Goal: Complete application form: Complete application form

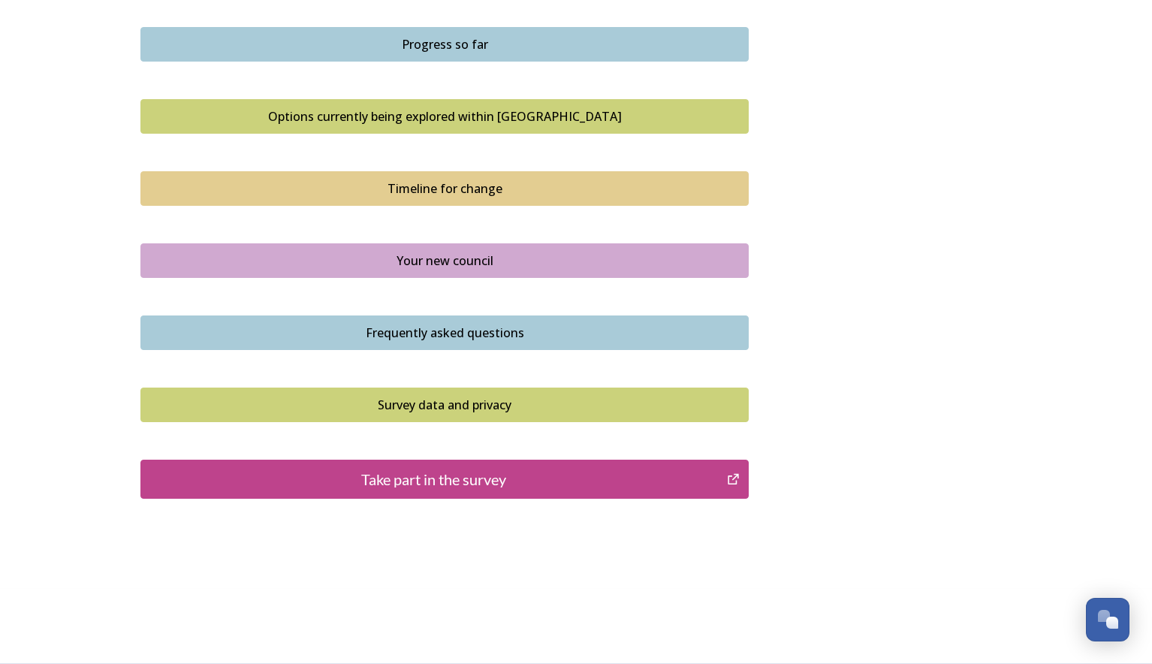
scroll to position [727, 0]
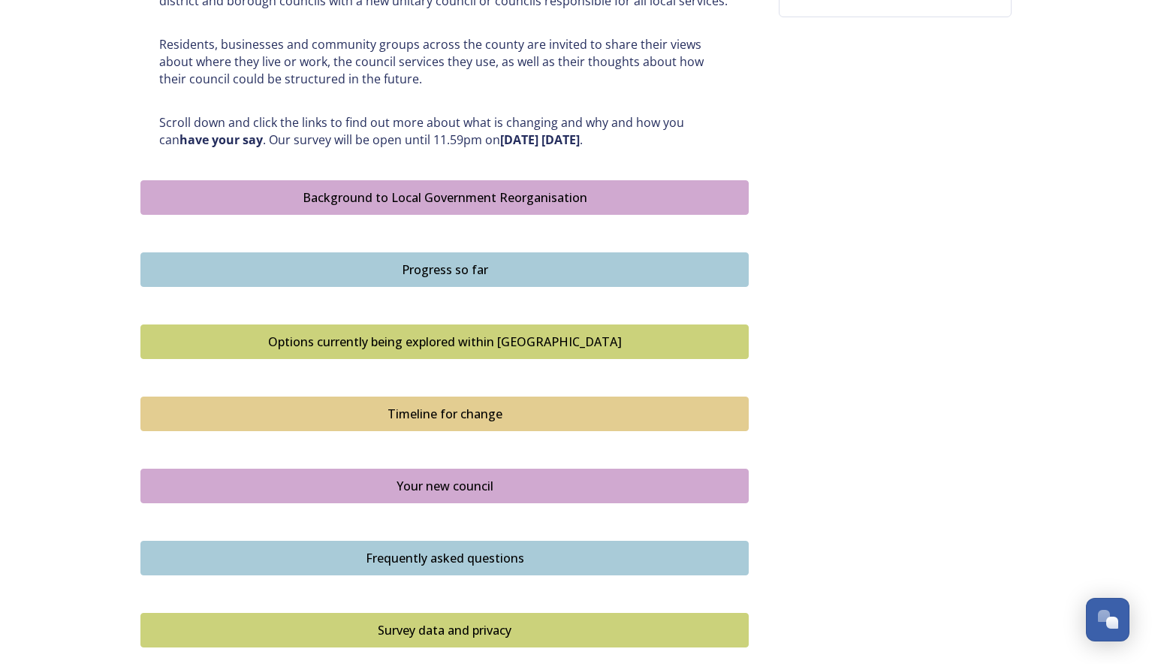
click at [441, 341] on div "Options currently being explored within [GEOGRAPHIC_DATA]" at bounding box center [445, 342] width 592 height 18
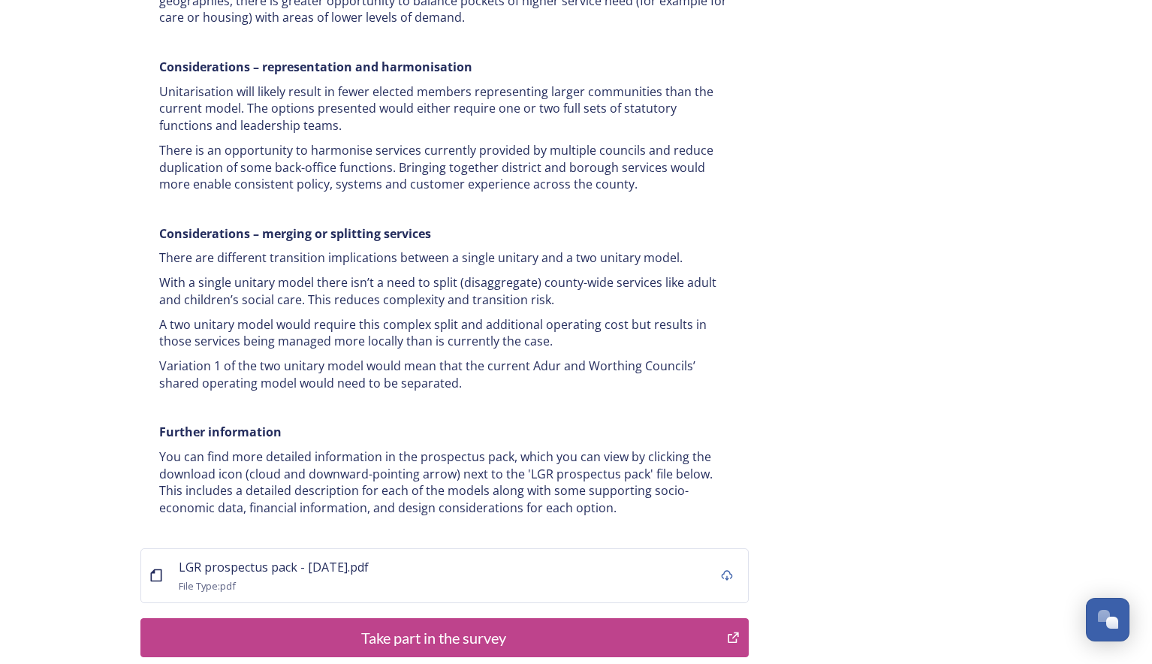
scroll to position [2878, 0]
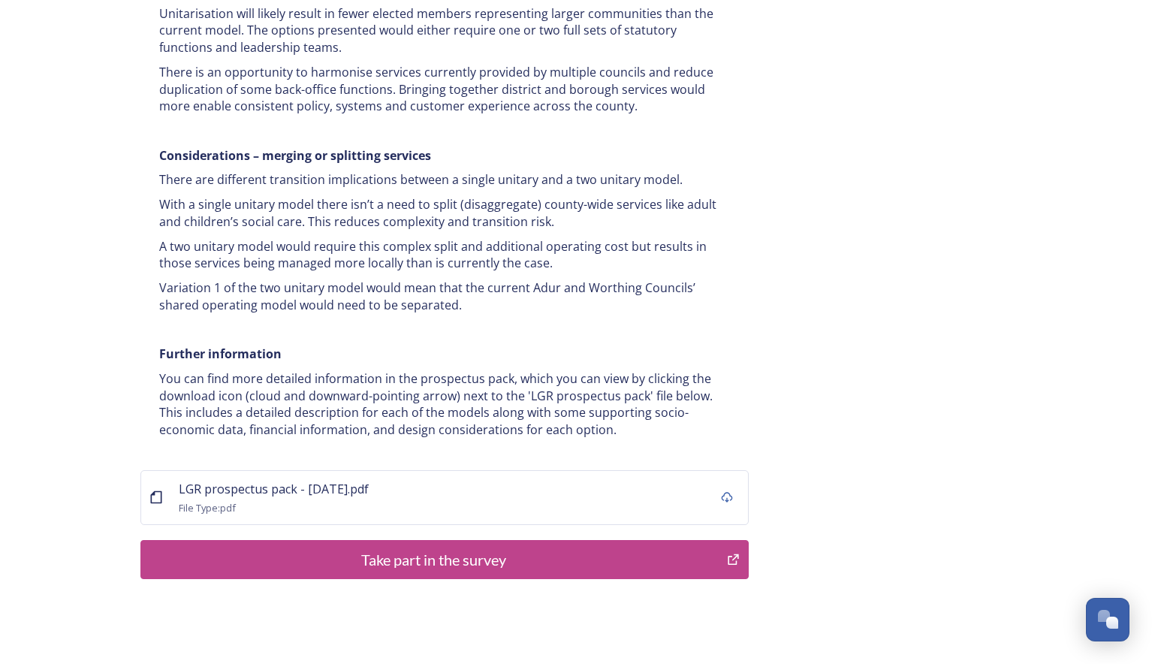
click at [420, 548] on div "Take part in the survey" at bounding box center [434, 559] width 570 height 23
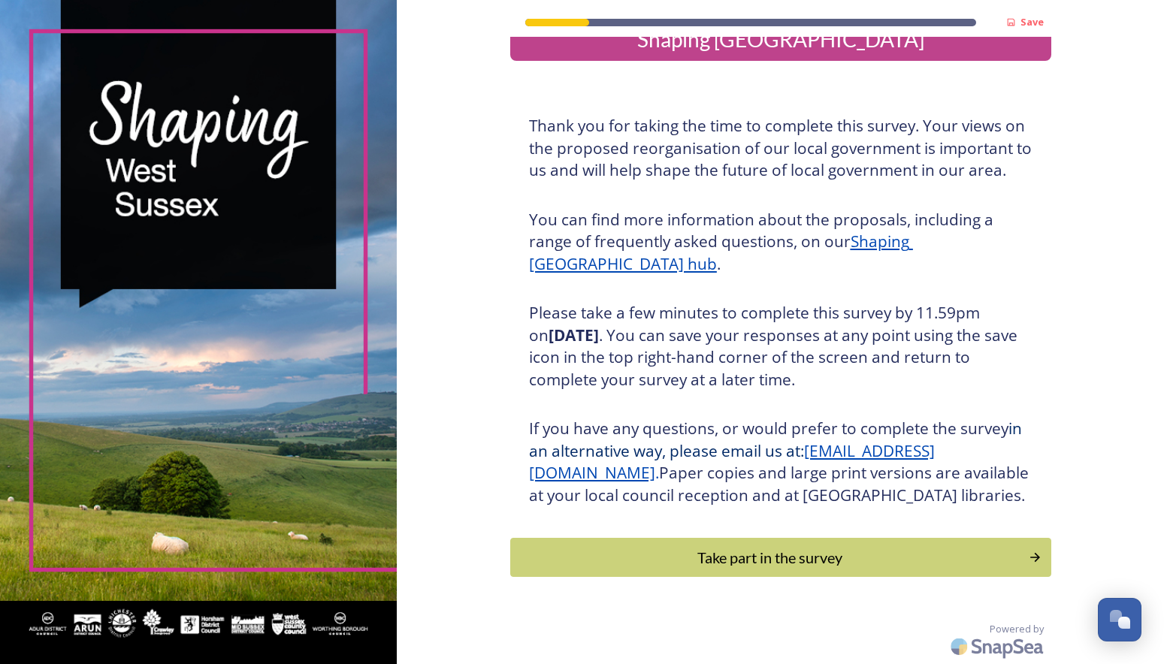
scroll to position [58, 0]
click at [783, 553] on div "Take part in the survey" at bounding box center [769, 557] width 508 height 23
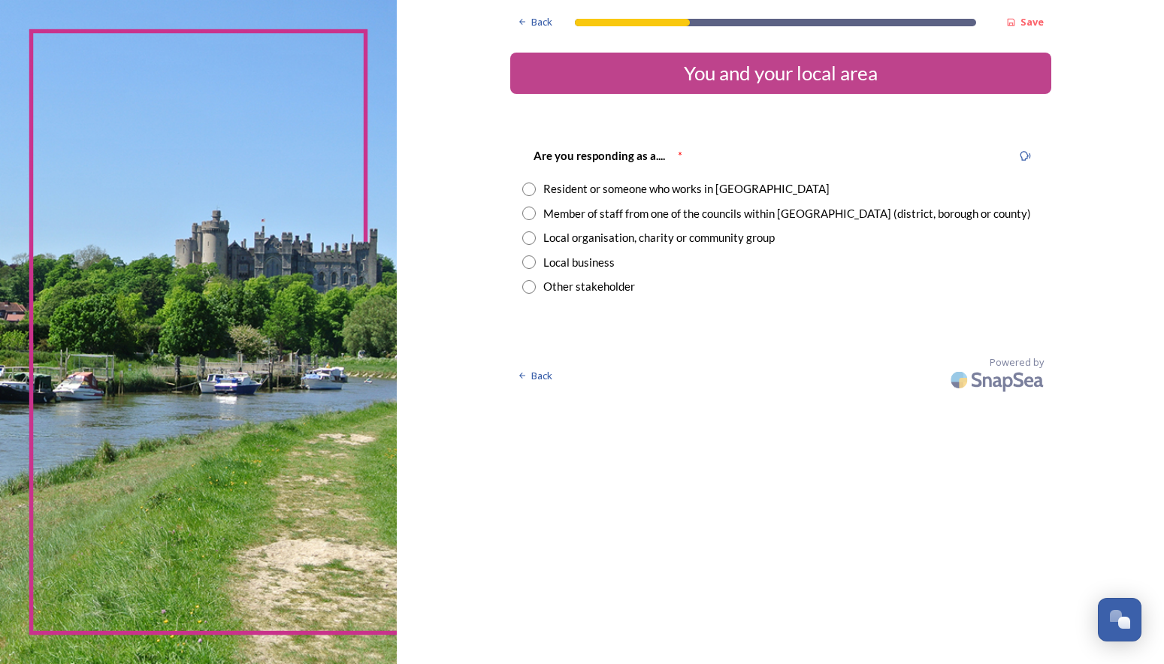
click at [527, 187] on input "radio" at bounding box center [529, 190] width 14 height 14
radio input "true"
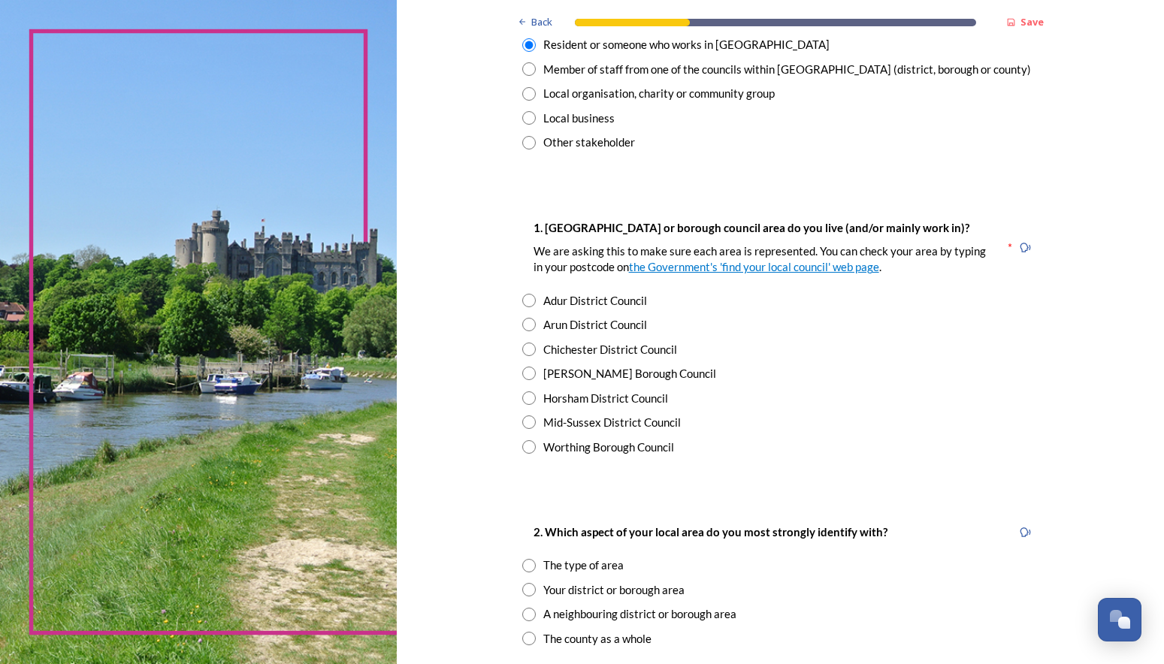
scroll to position [150, 0]
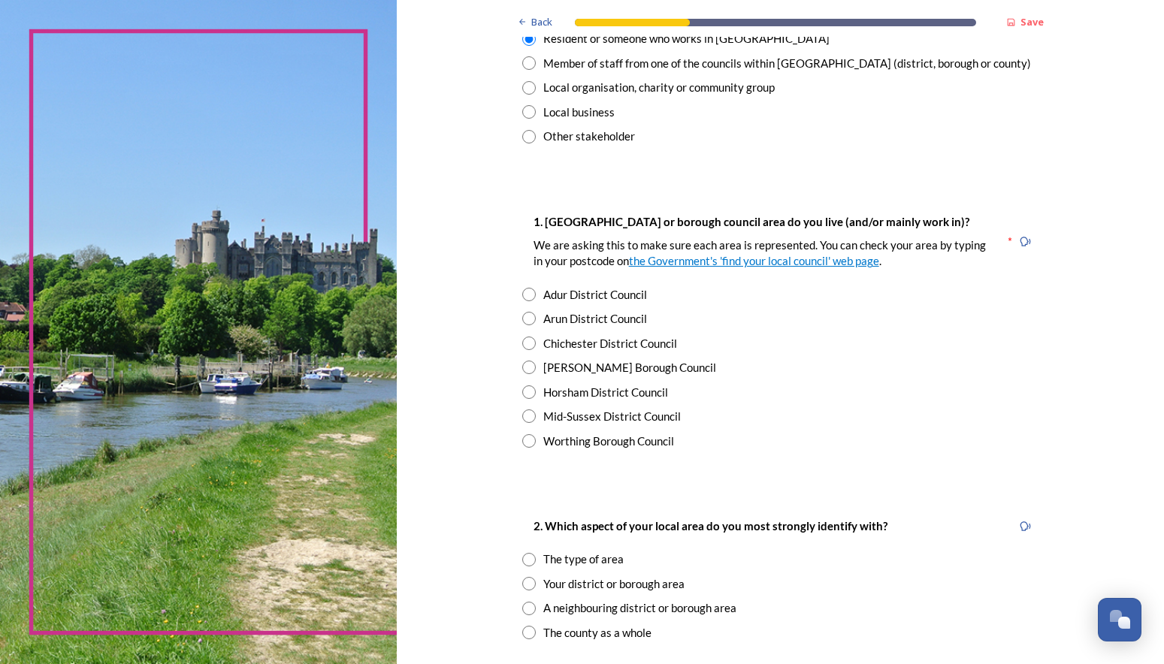
click at [522, 314] on input "radio" at bounding box center [529, 319] width 14 height 14
radio input "true"
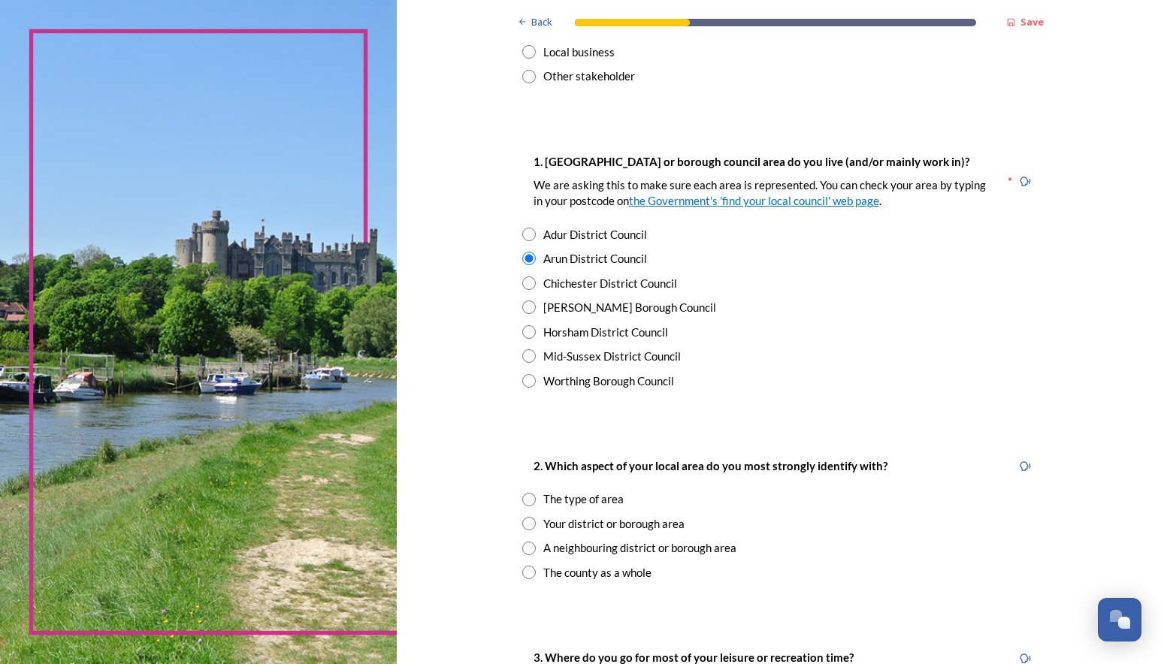
scroll to position [301, 0]
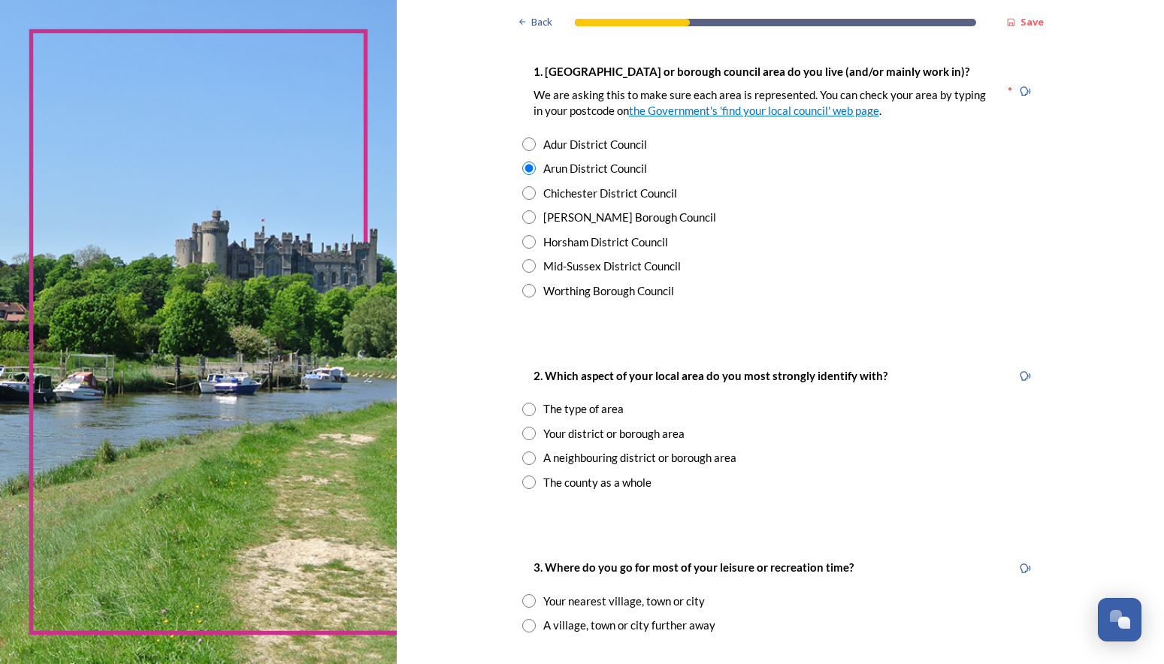
click at [523, 434] on input "radio" at bounding box center [529, 434] width 14 height 14
radio input "true"
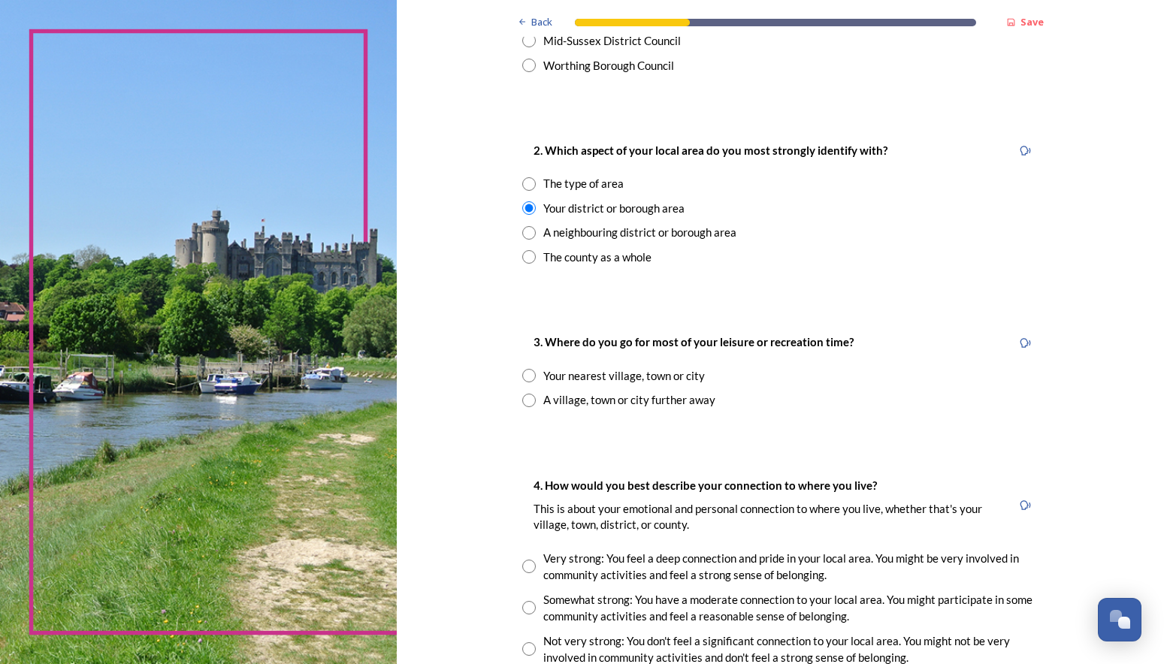
click at [524, 377] on input "radio" at bounding box center [529, 376] width 14 height 14
radio input "true"
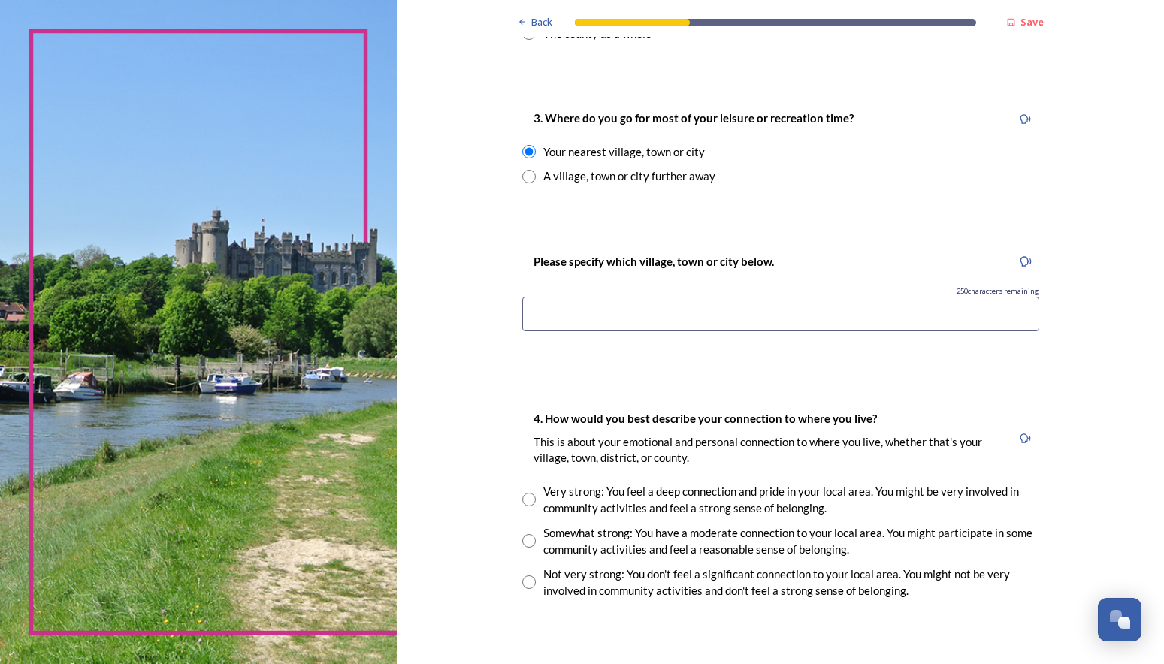
scroll to position [751, 0]
click at [554, 314] on input at bounding box center [780, 312] width 517 height 35
type input "Chcichester"
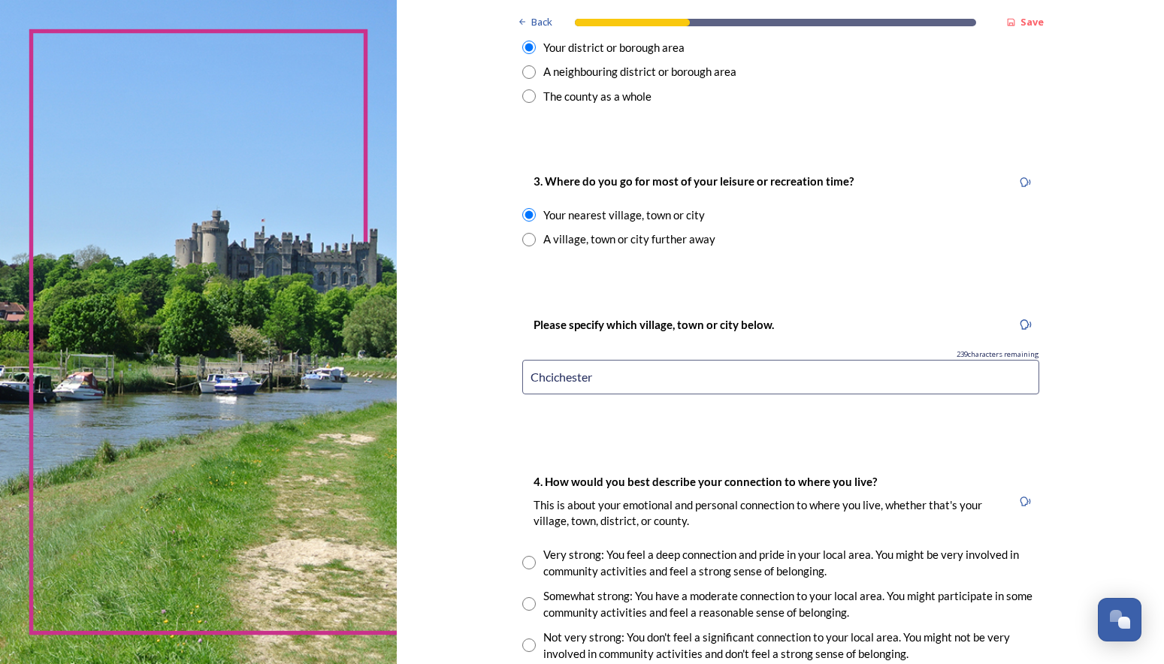
scroll to position [676, 0]
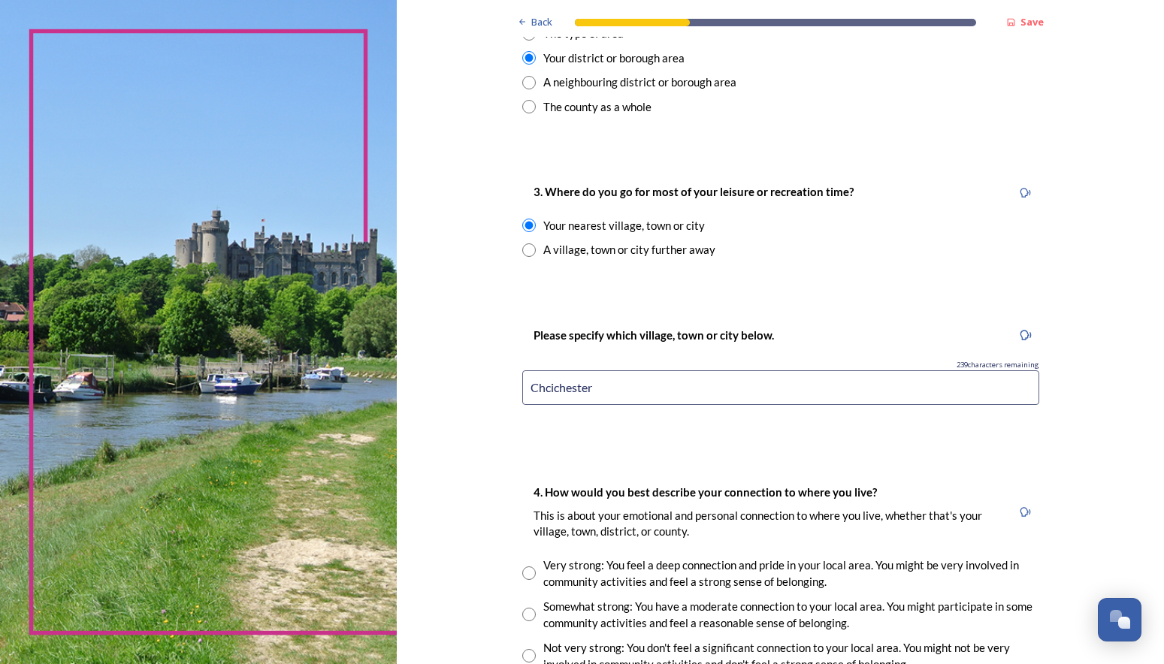
drag, startPoint x: 597, startPoint y: 385, endPoint x: 557, endPoint y: 375, distance: 41.2
click at [522, 382] on input "Chcichester" at bounding box center [780, 387] width 517 height 35
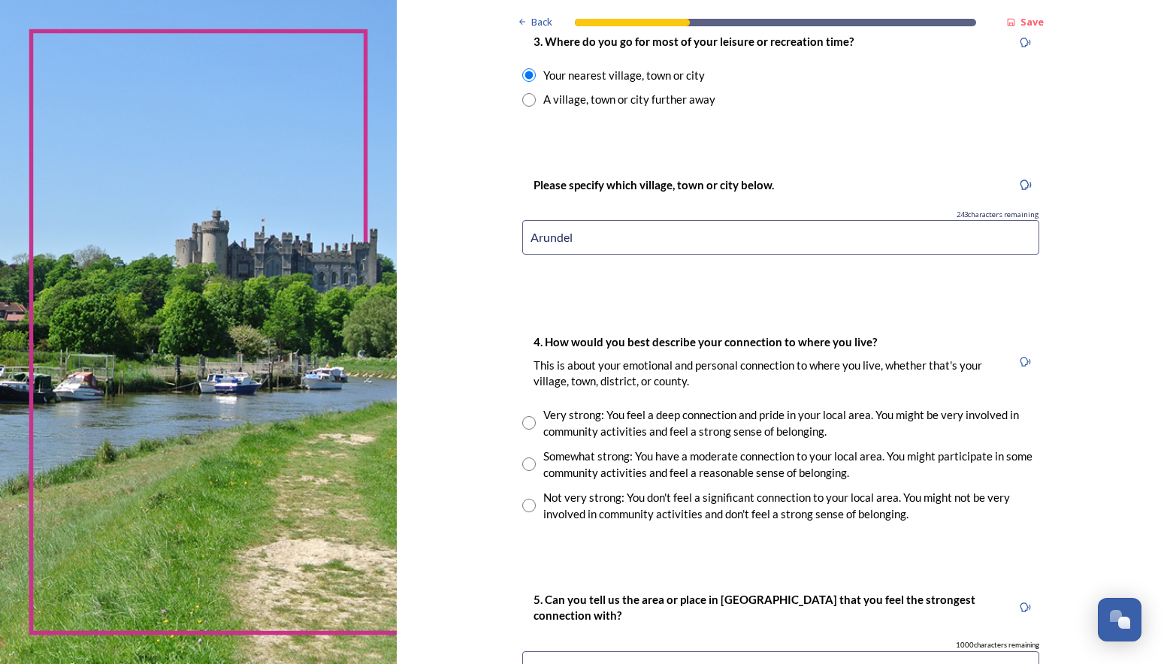
type input "Arundel"
click at [524, 466] on input "radio" at bounding box center [529, 465] width 14 height 14
radio input "true"
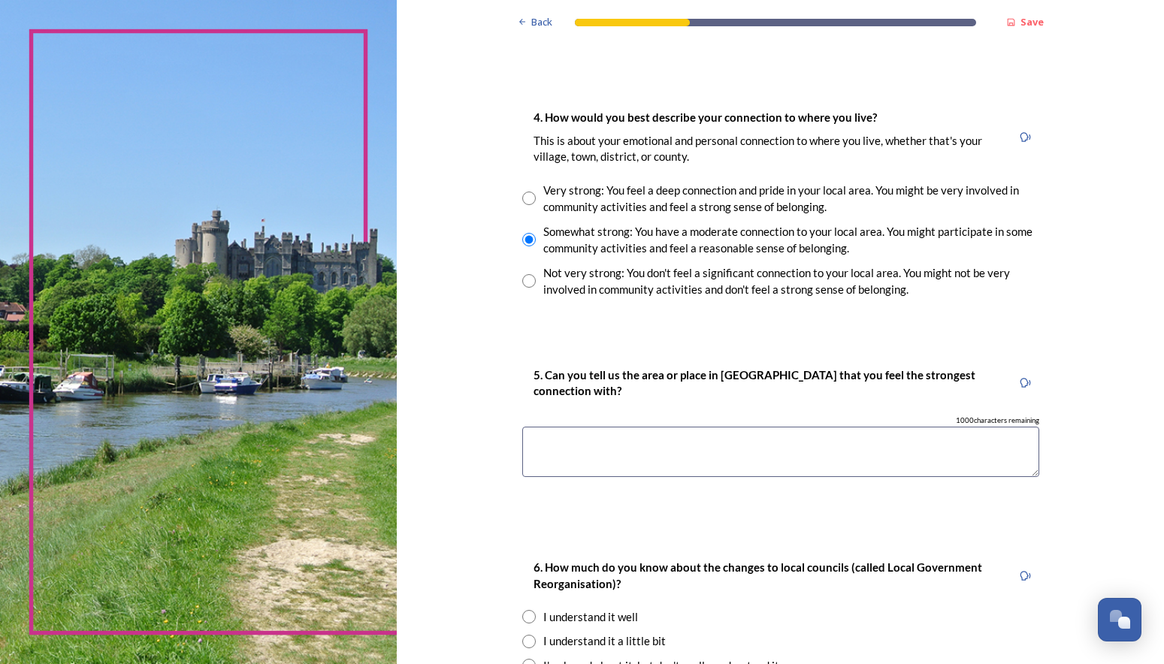
scroll to position [1052, 0]
click at [557, 443] on textarea at bounding box center [780, 451] width 517 height 50
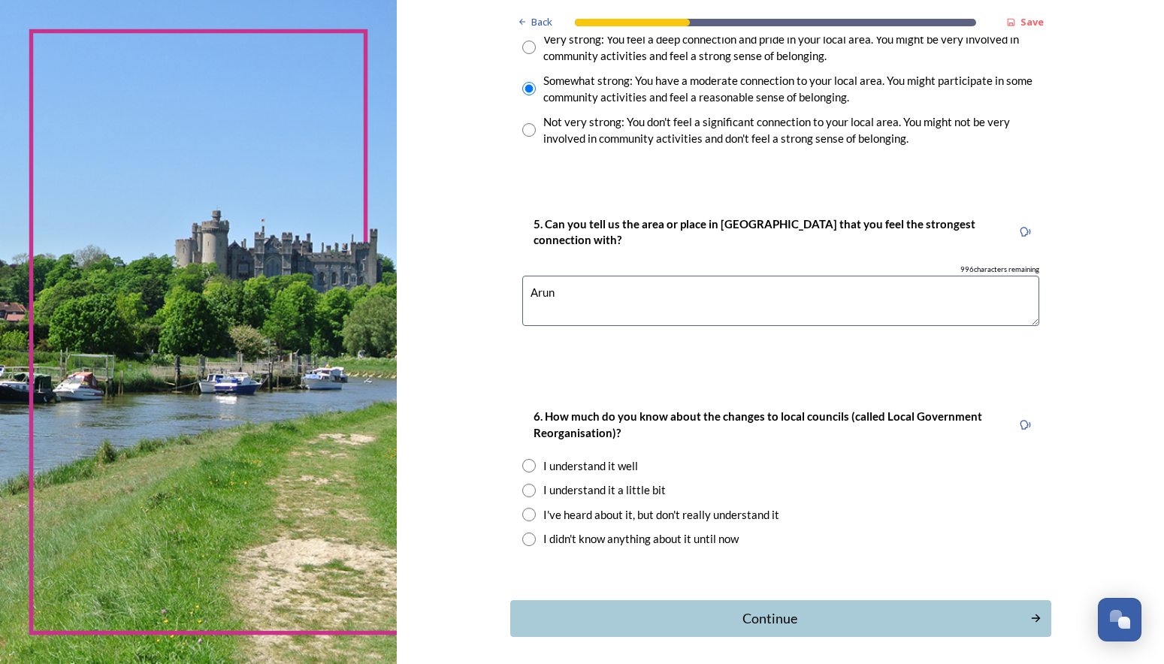
type textarea "Arun"
click at [522, 490] on input "radio" at bounding box center [529, 491] width 14 height 14
radio input "true"
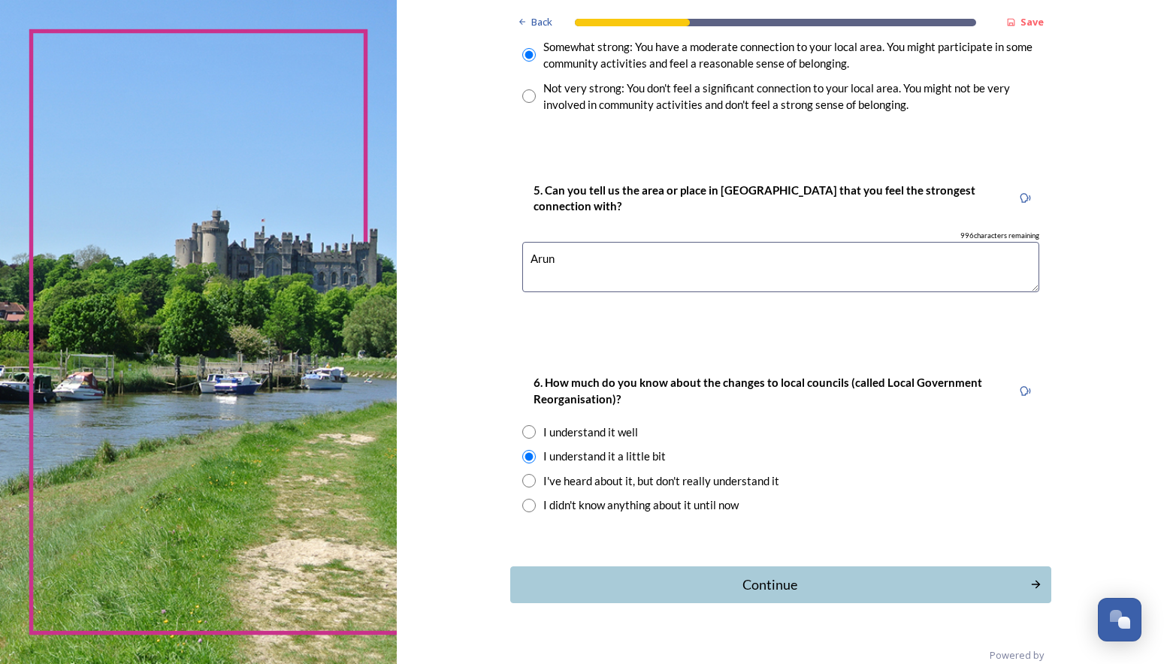
scroll to position [1262, 0]
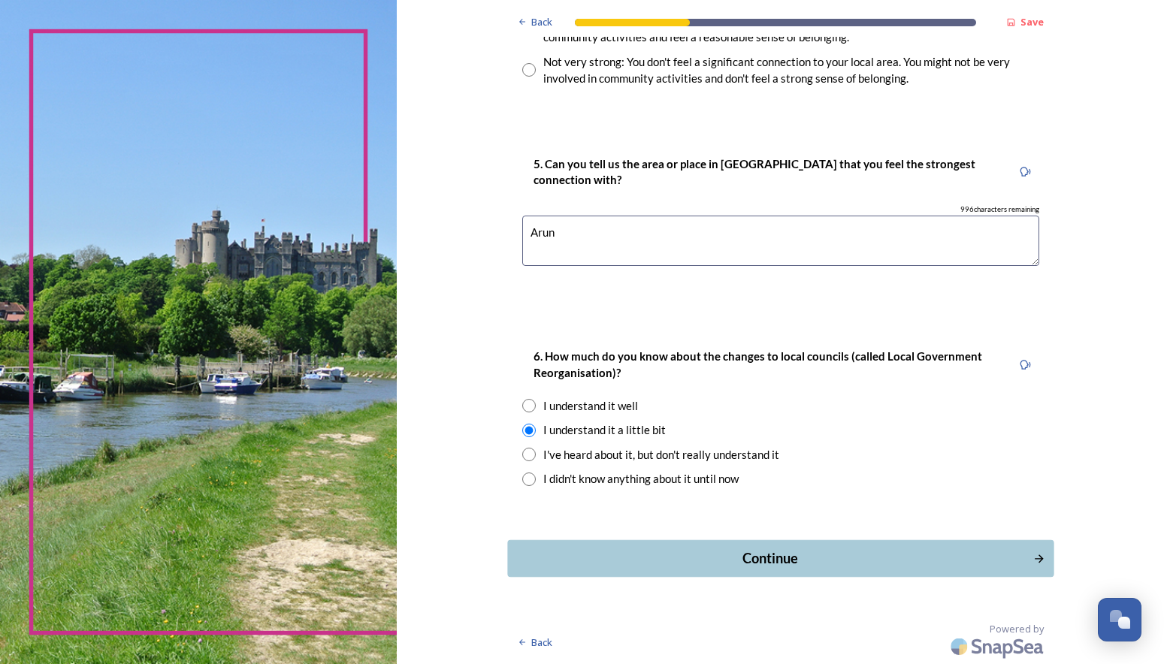
click at [765, 555] on div "Continue" at bounding box center [769, 558] width 509 height 20
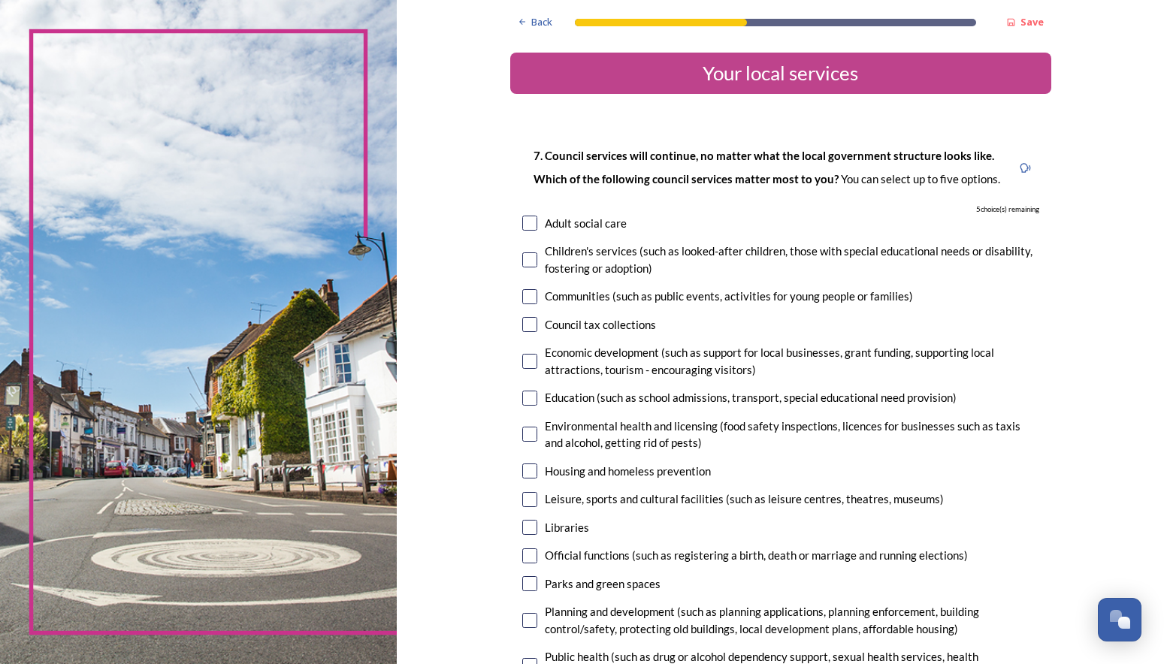
click at [526, 219] on input "checkbox" at bounding box center [529, 223] width 15 height 15
checkbox input "true"
click at [523, 296] on input "checkbox" at bounding box center [529, 296] width 15 height 15
checkbox input "true"
click at [522, 326] on input "checkbox" at bounding box center [529, 324] width 15 height 15
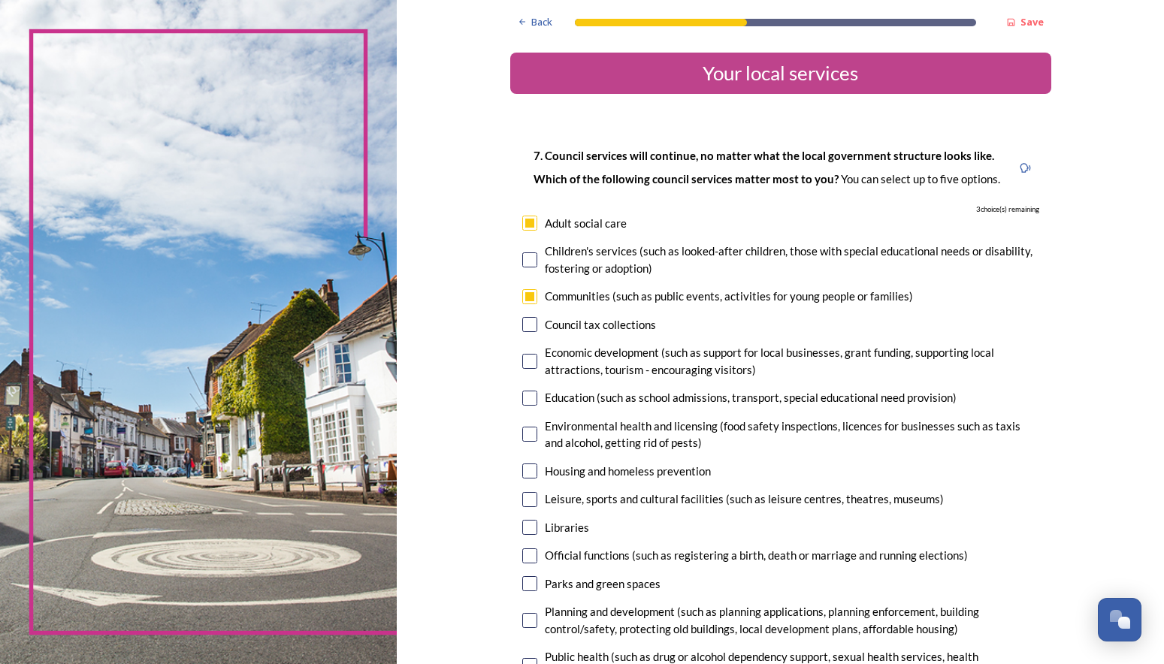
checkbox input "true"
click at [528, 358] on input "checkbox" at bounding box center [529, 361] width 15 height 15
checkbox input "true"
click at [527, 394] on input "checkbox" at bounding box center [529, 398] width 15 height 15
checkbox input "true"
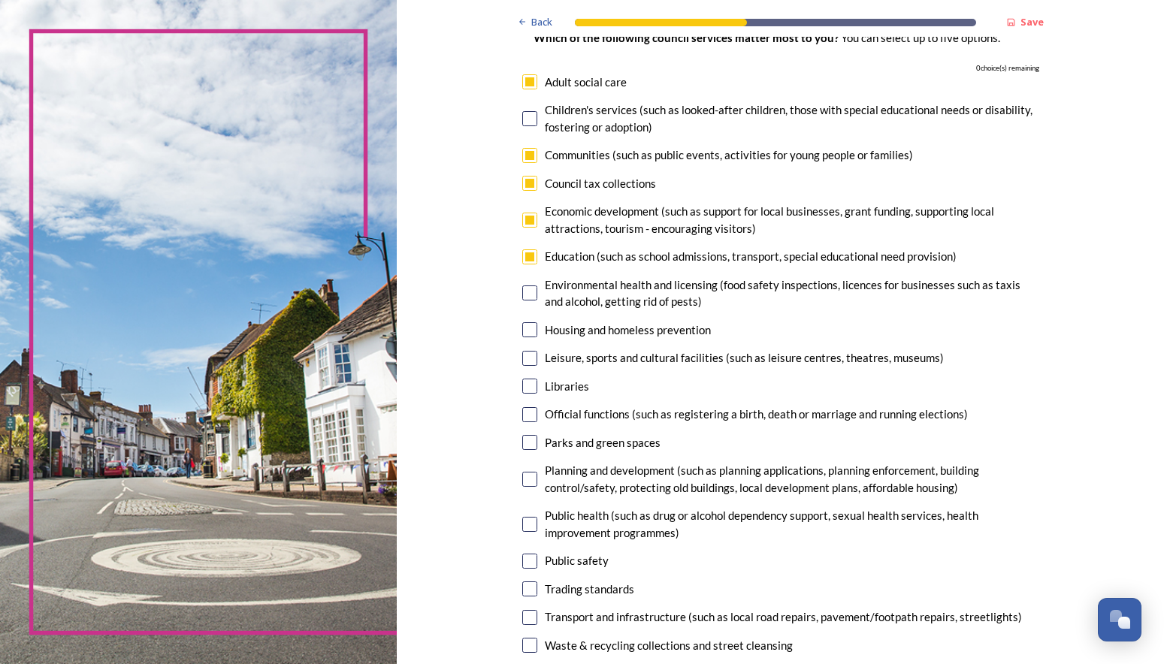
scroll to position [150, 0]
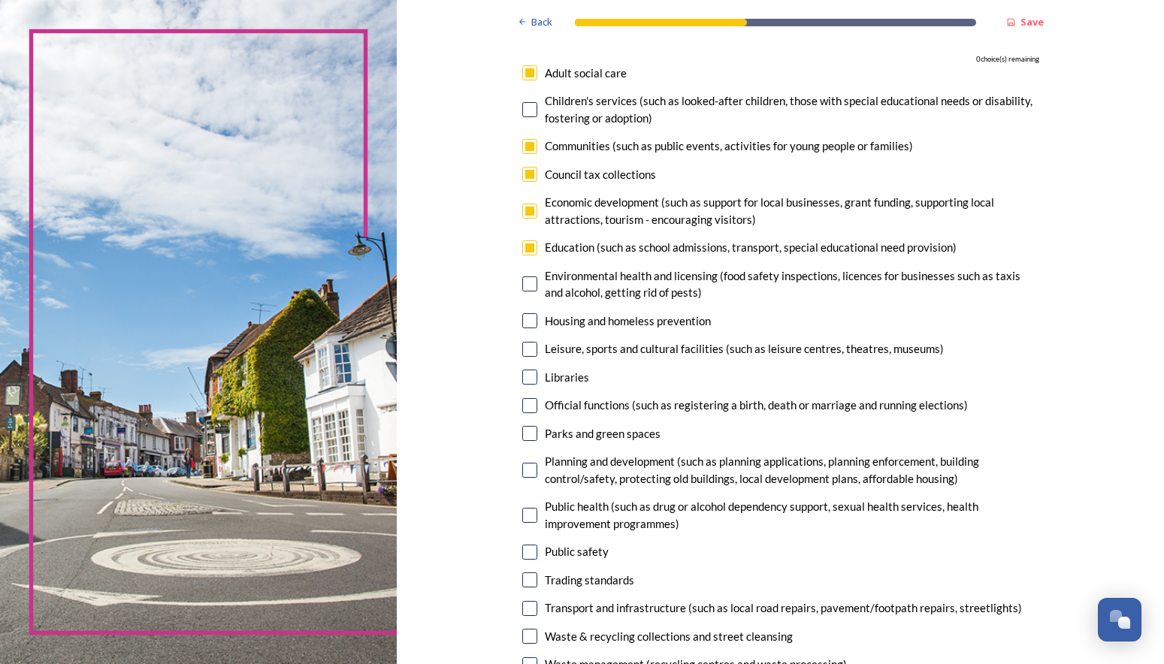
click at [524, 284] on input "checkbox" at bounding box center [529, 283] width 15 height 15
checkbox input "false"
click at [526, 110] on input "checkbox" at bounding box center [529, 109] width 15 height 15
click at [522, 109] on input "checkbox" at bounding box center [529, 109] width 15 height 15
checkbox input "false"
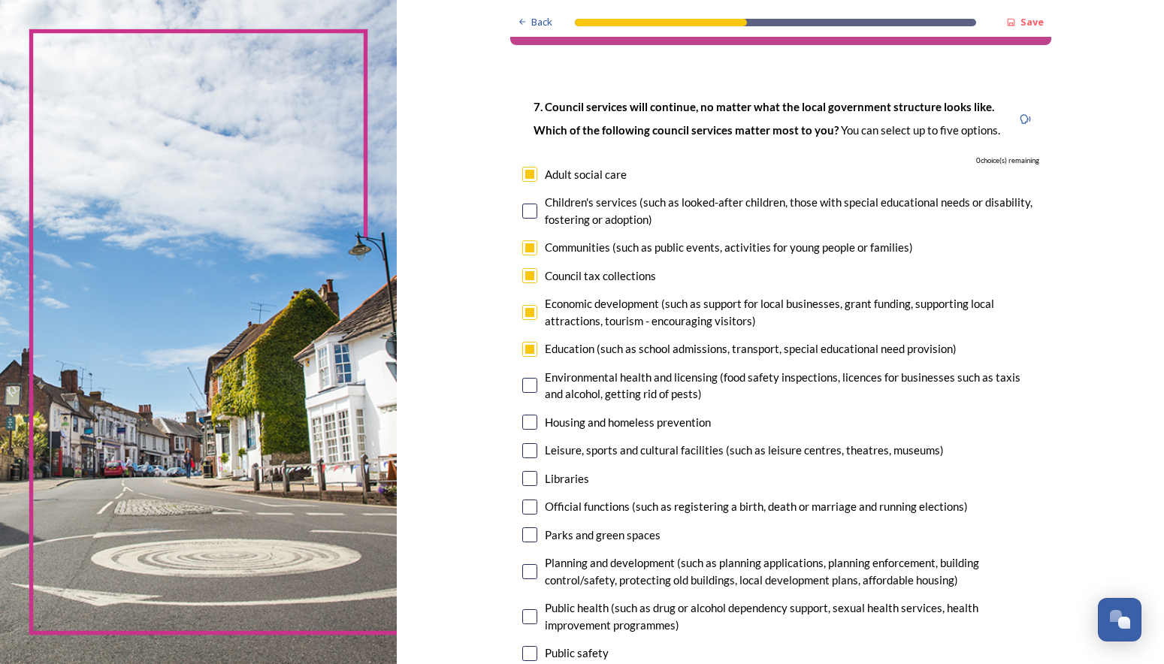
scroll to position [75, 0]
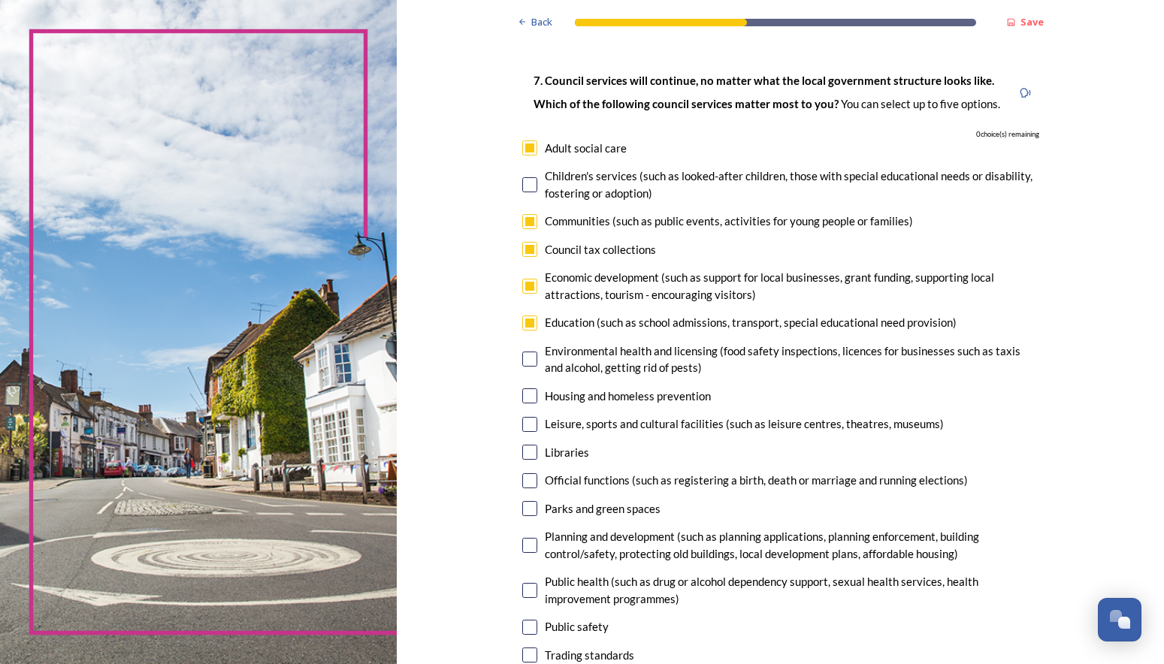
click at [525, 246] on input "checkbox" at bounding box center [529, 249] width 15 height 15
checkbox input "false"
click at [524, 286] on input "checkbox" at bounding box center [529, 286] width 15 height 15
checkbox input "false"
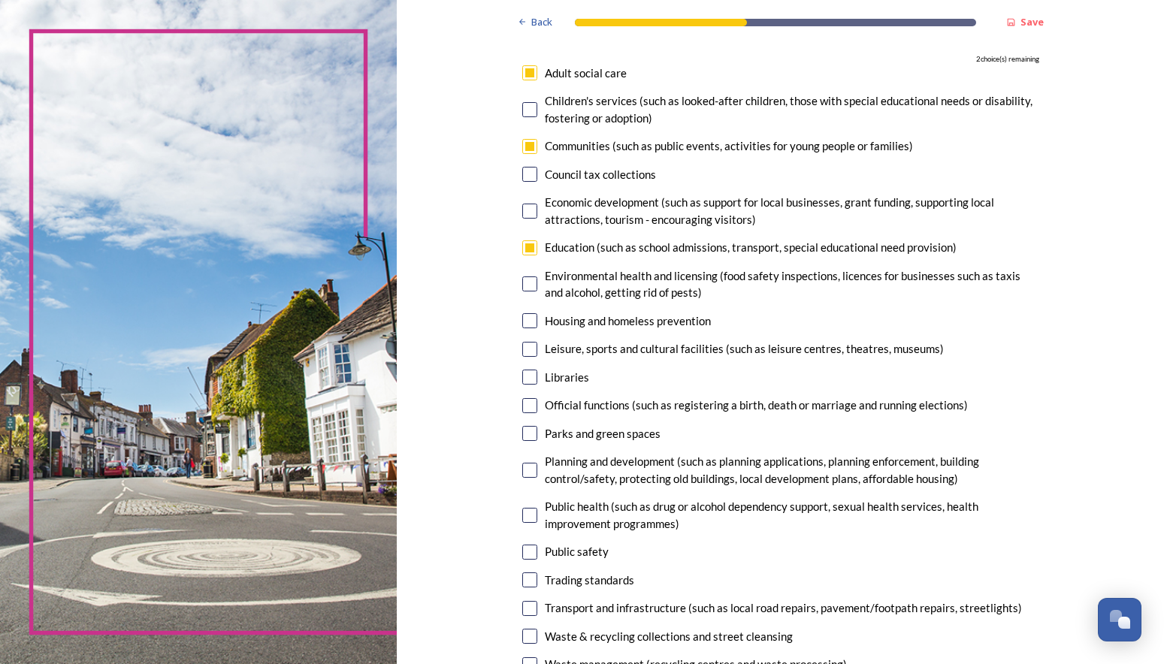
click at [524, 436] on input "checkbox" at bounding box center [529, 433] width 15 height 15
checkbox input "true"
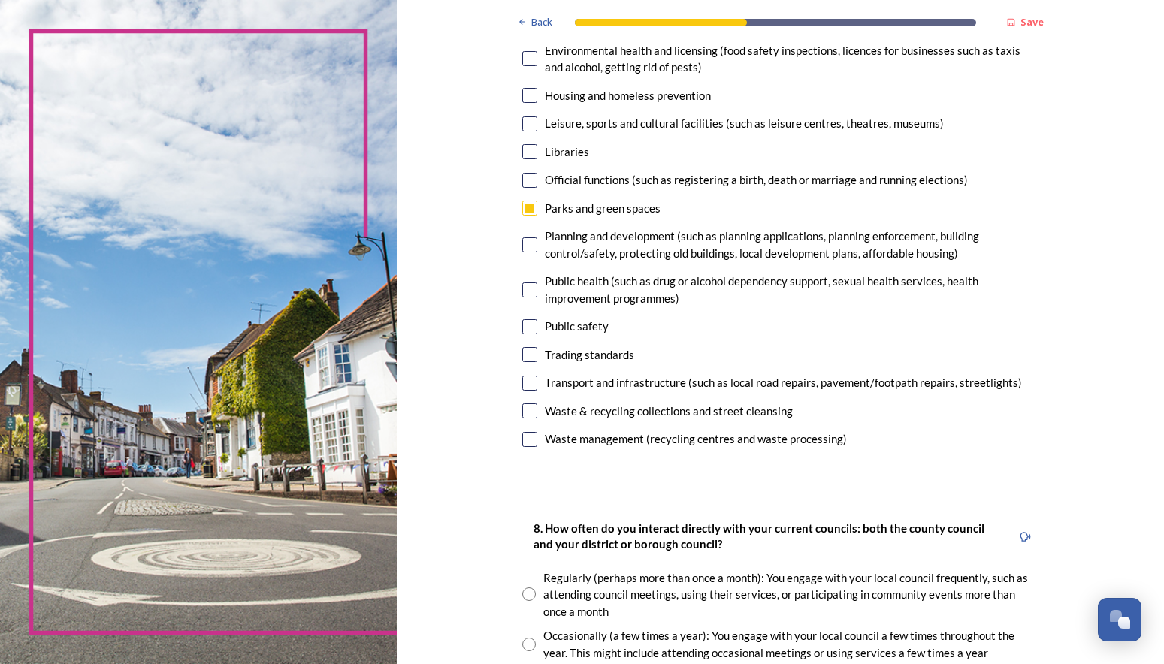
click at [525, 379] on input "checkbox" at bounding box center [529, 383] width 15 height 15
checkbox input "true"
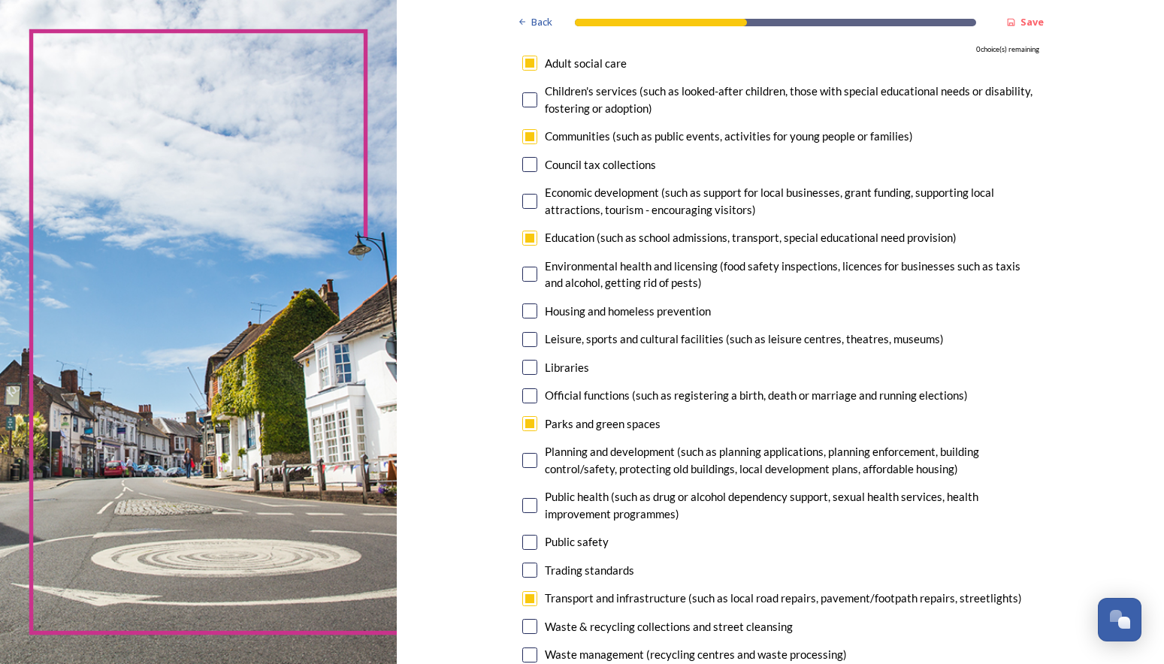
scroll to position [150, 0]
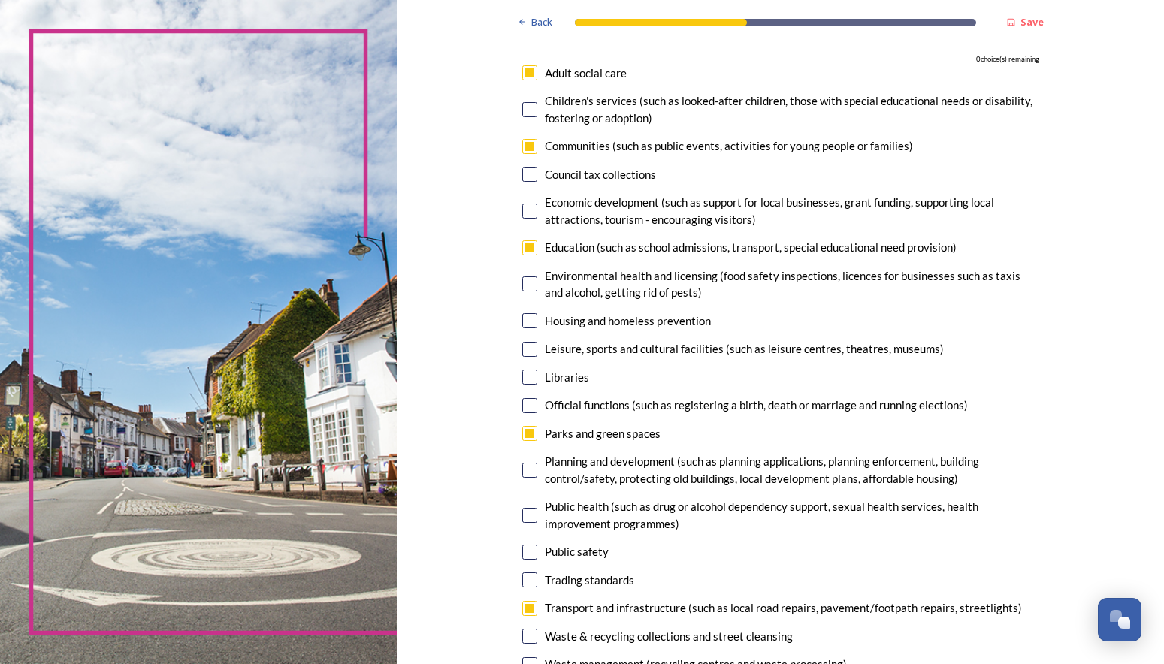
click at [522, 145] on input "checkbox" at bounding box center [529, 146] width 15 height 15
checkbox input "false"
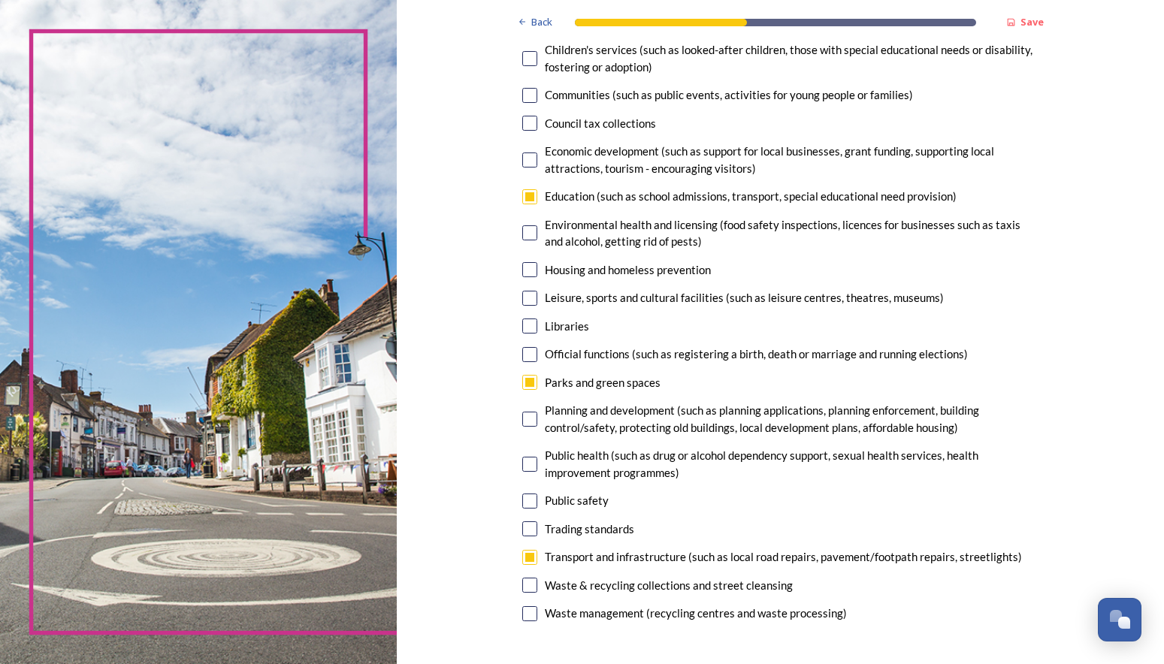
scroll to position [225, 0]
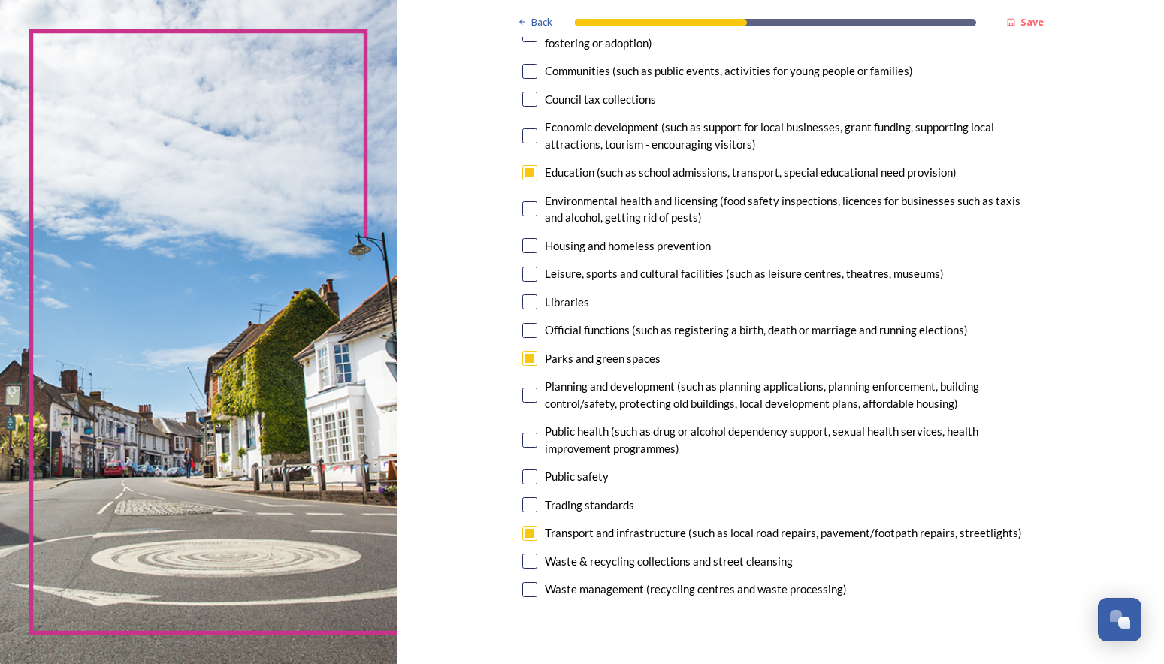
click at [524, 391] on input "checkbox" at bounding box center [529, 395] width 15 height 15
checkbox input "true"
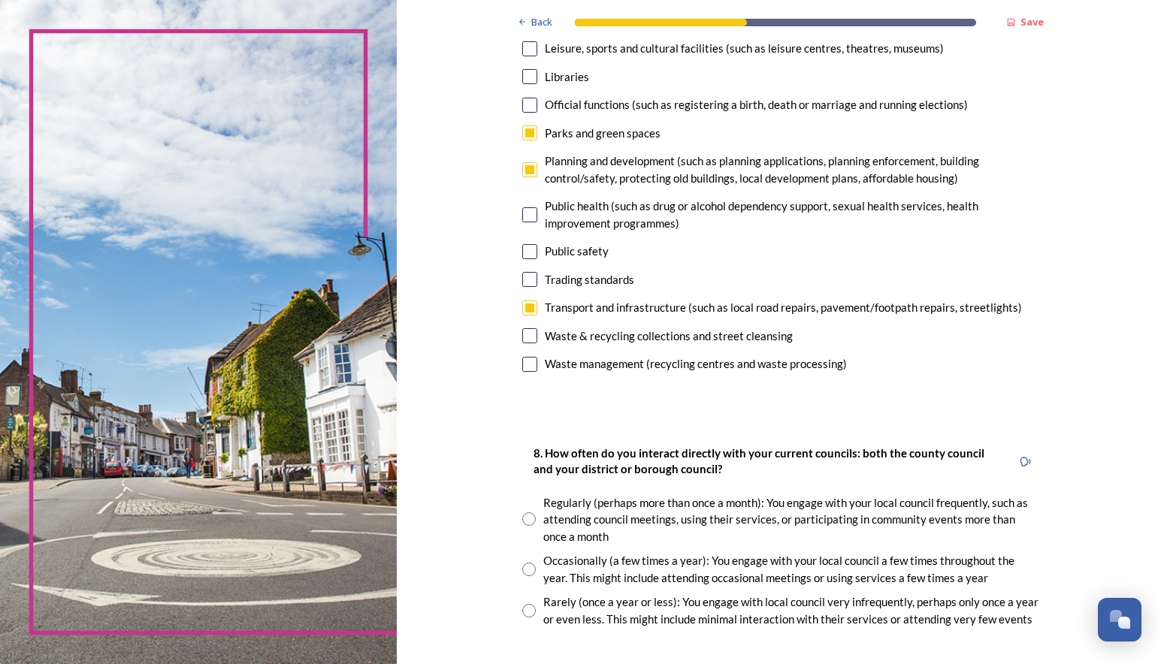
scroll to position [526, 0]
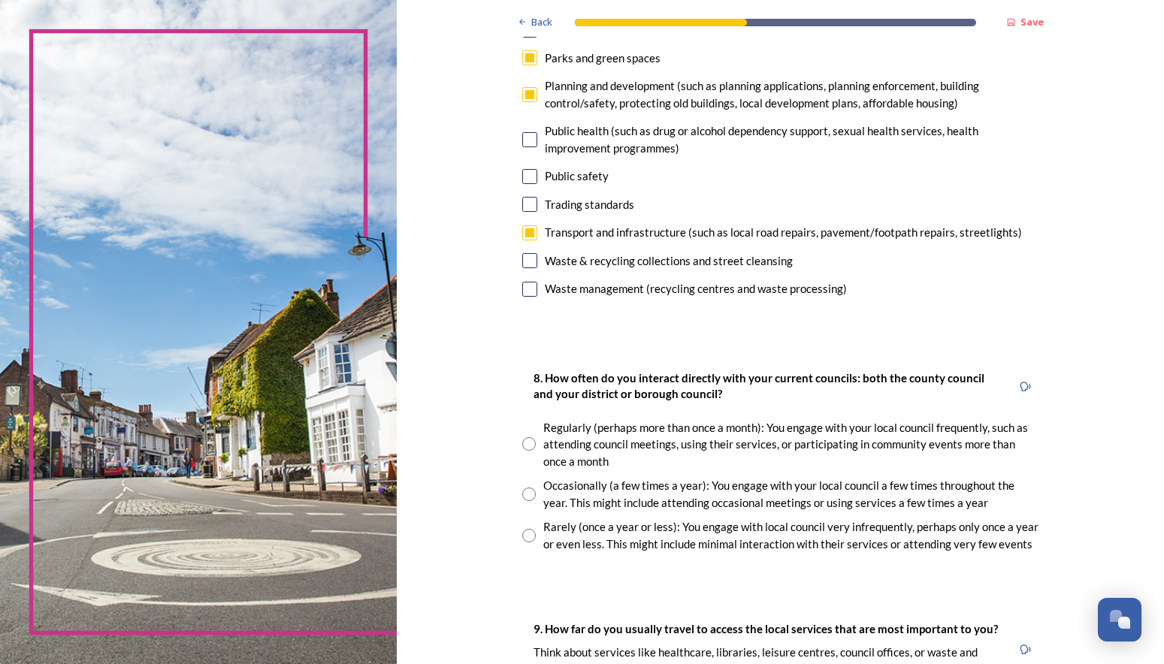
click at [522, 494] on input "radio" at bounding box center [529, 495] width 14 height 14
radio input "true"
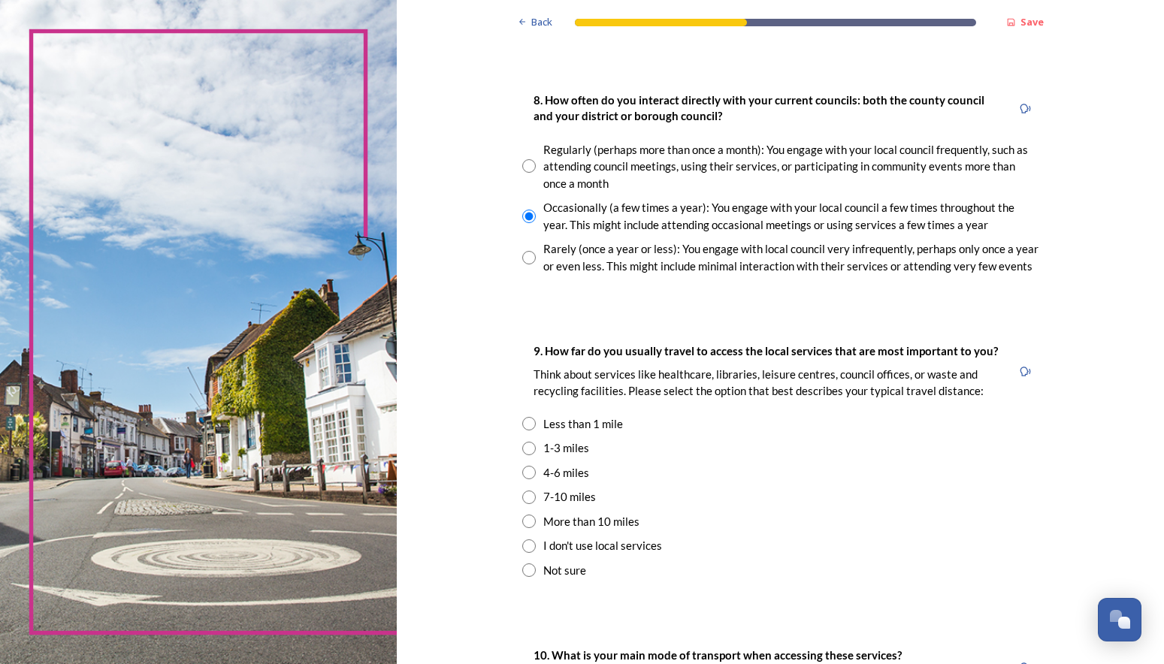
scroll to position [826, 0]
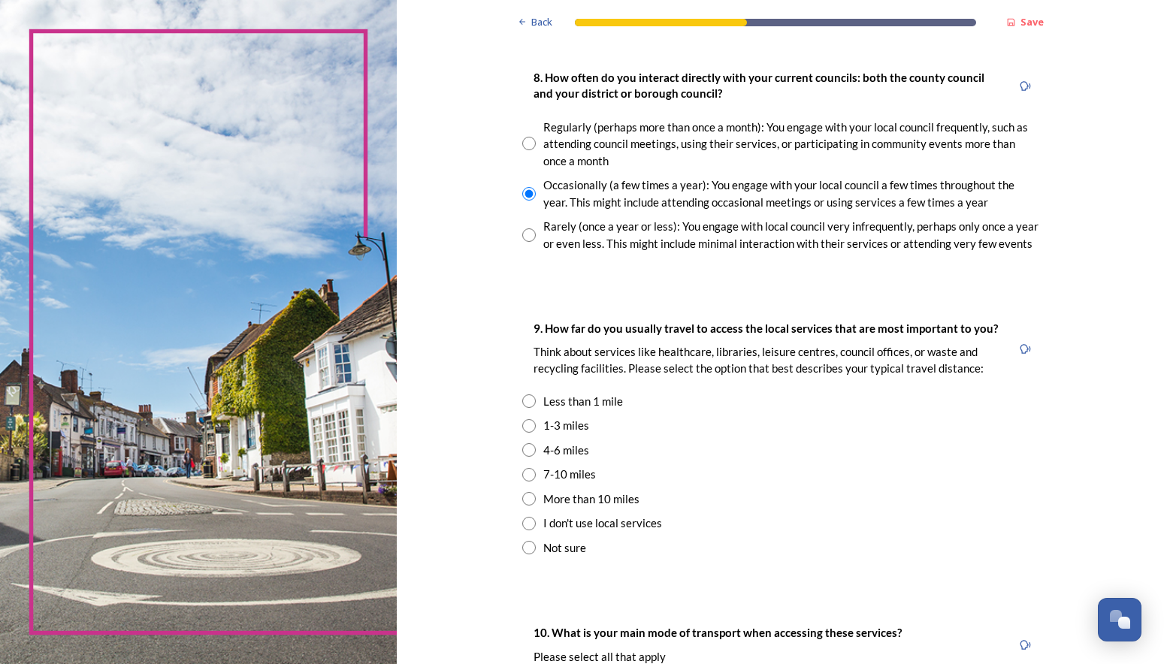
click at [524, 473] on input "radio" at bounding box center [529, 475] width 14 height 14
radio input "true"
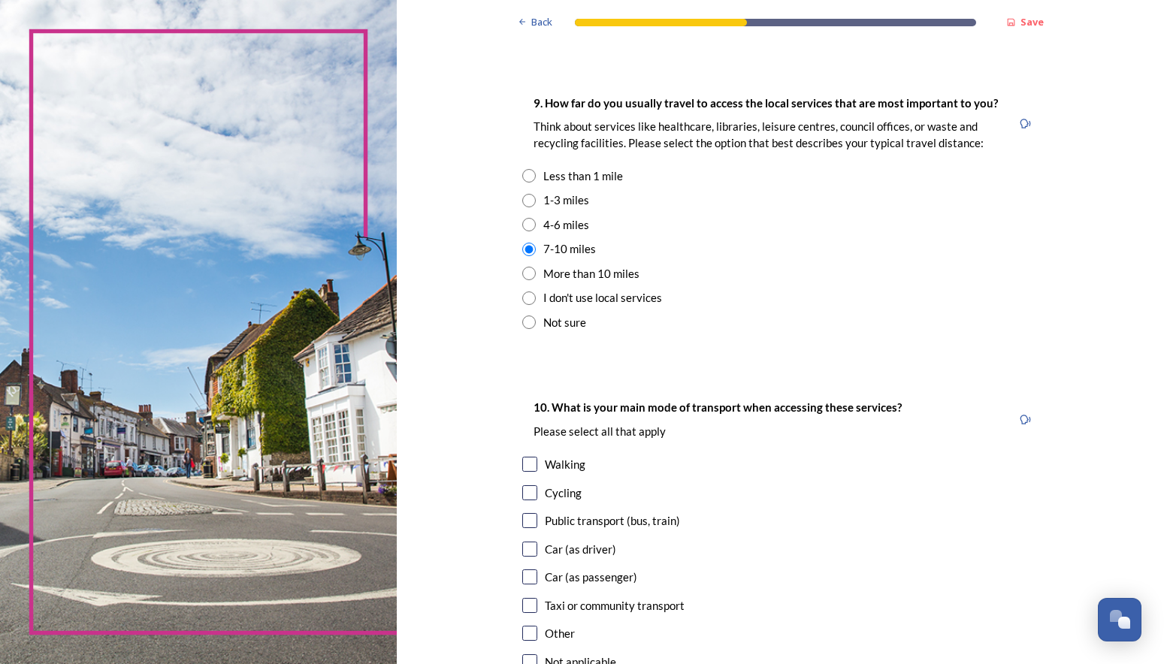
scroll to position [1202, 0]
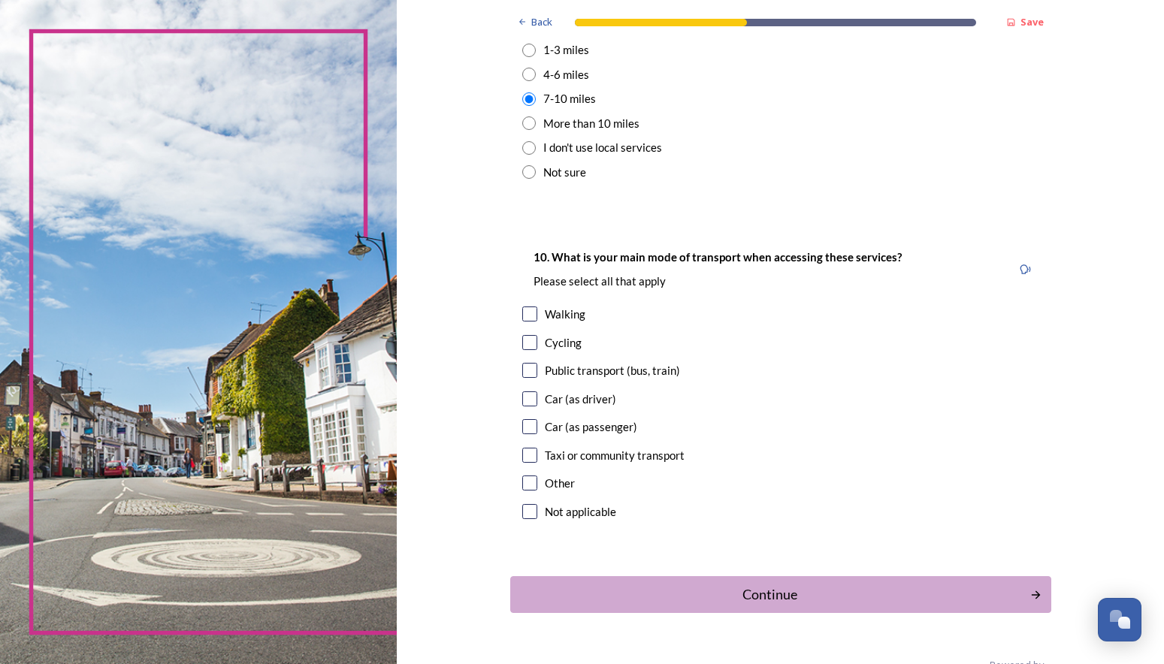
click at [527, 397] on input "checkbox" at bounding box center [529, 398] width 15 height 15
checkbox input "true"
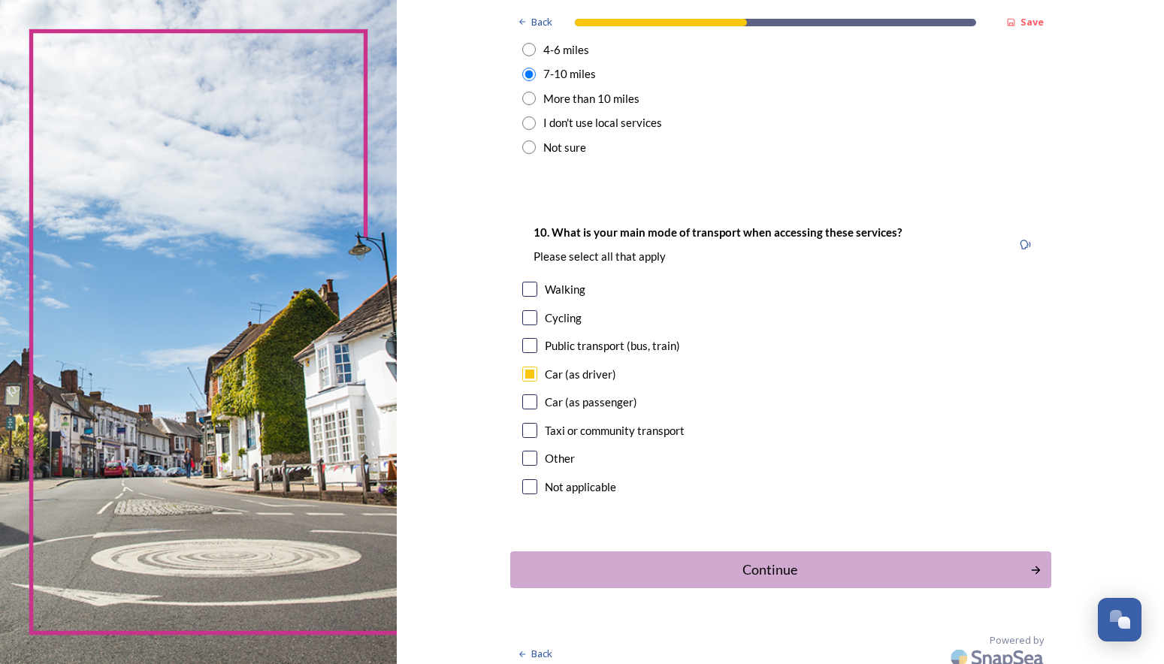
scroll to position [1238, 0]
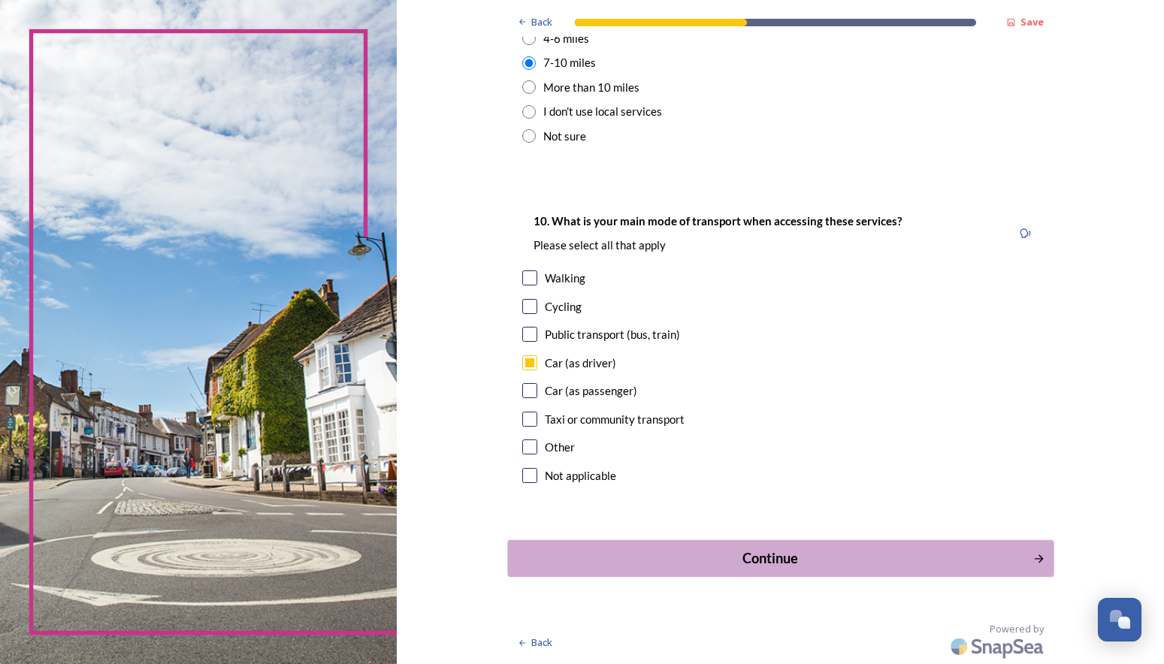
click at [766, 553] on div "Continue" at bounding box center [769, 558] width 509 height 20
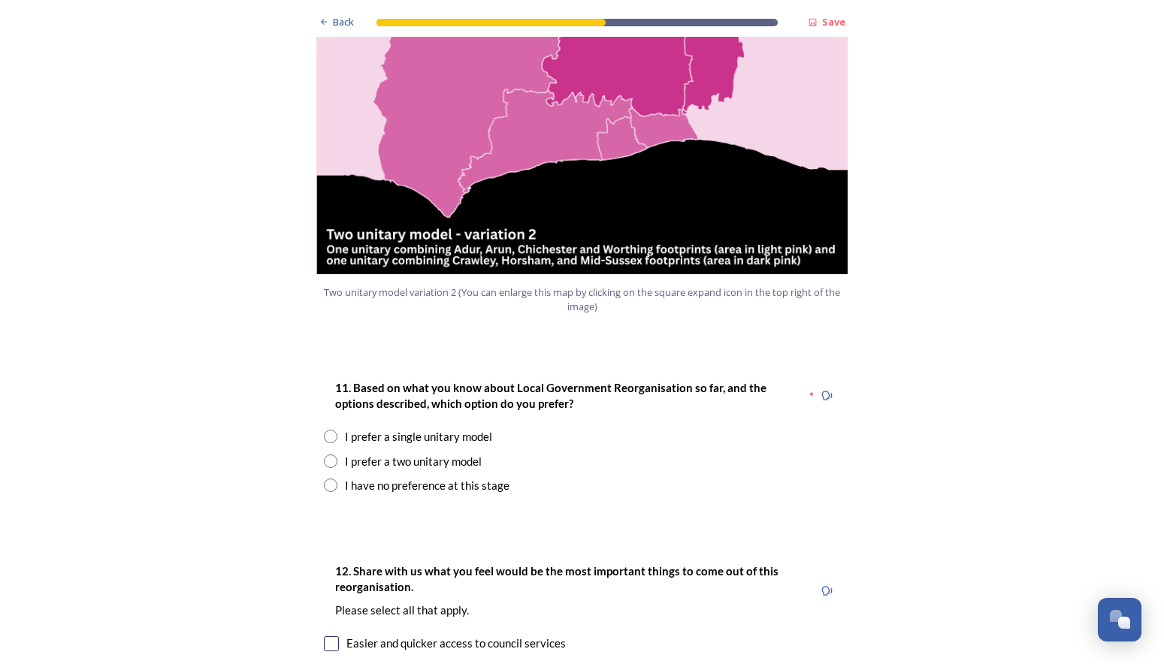
scroll to position [1728, 0]
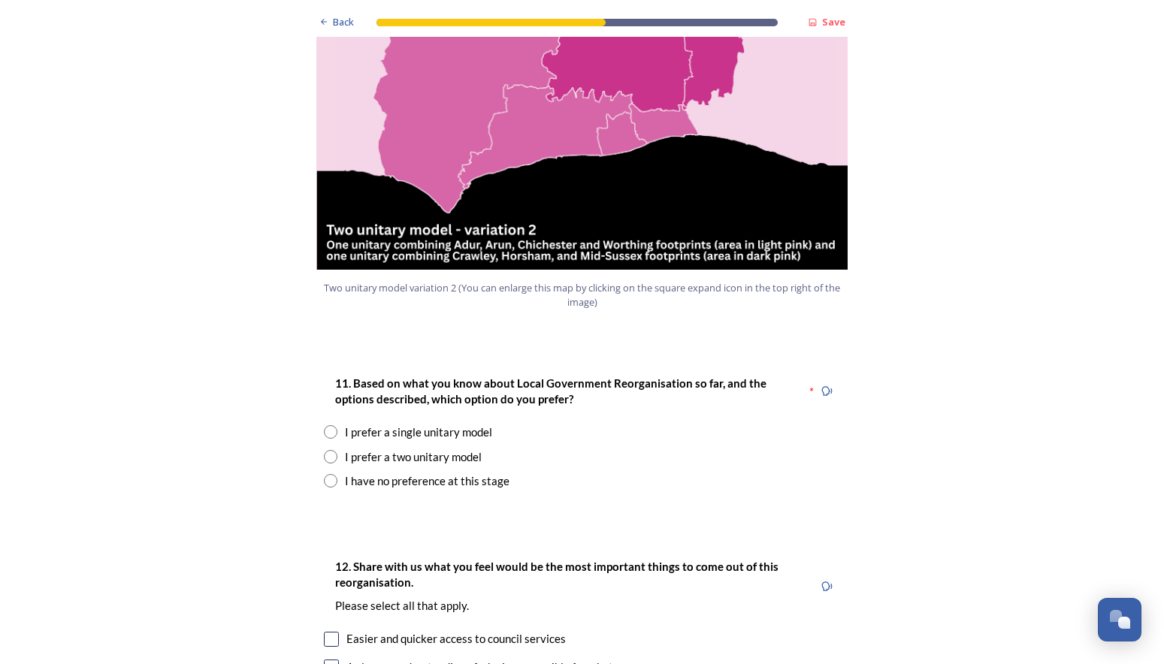
click at [328, 450] on input "radio" at bounding box center [331, 457] width 14 height 14
radio input "true"
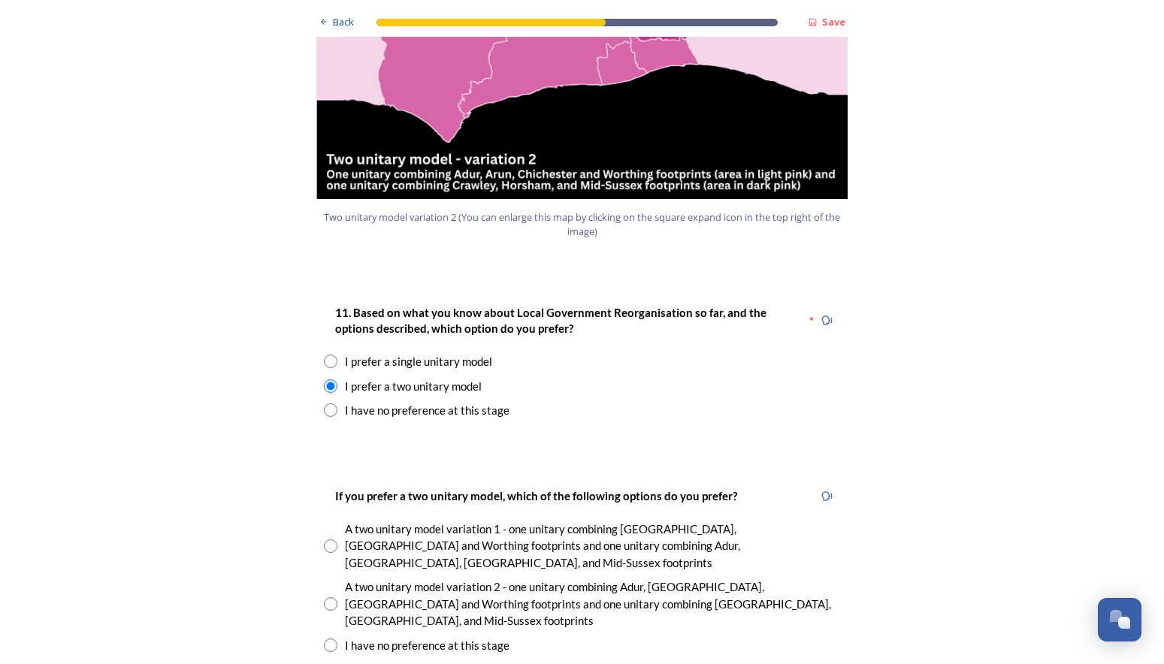
scroll to position [1878, 0]
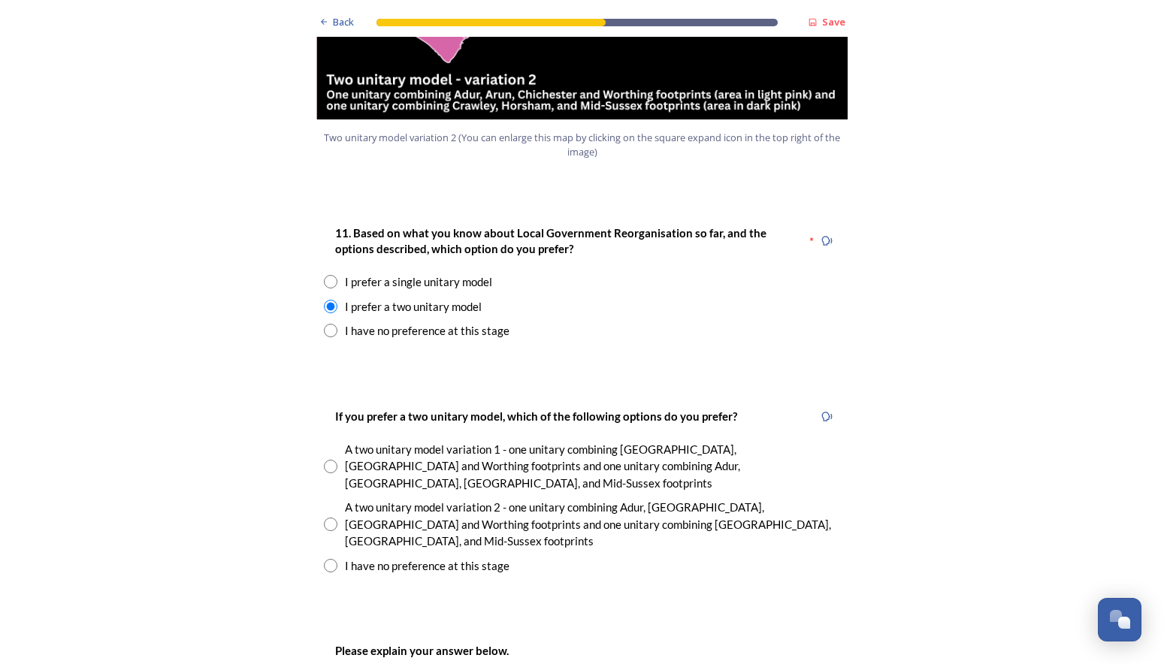
click at [326, 518] on input "radio" at bounding box center [331, 525] width 14 height 14
radio input "true"
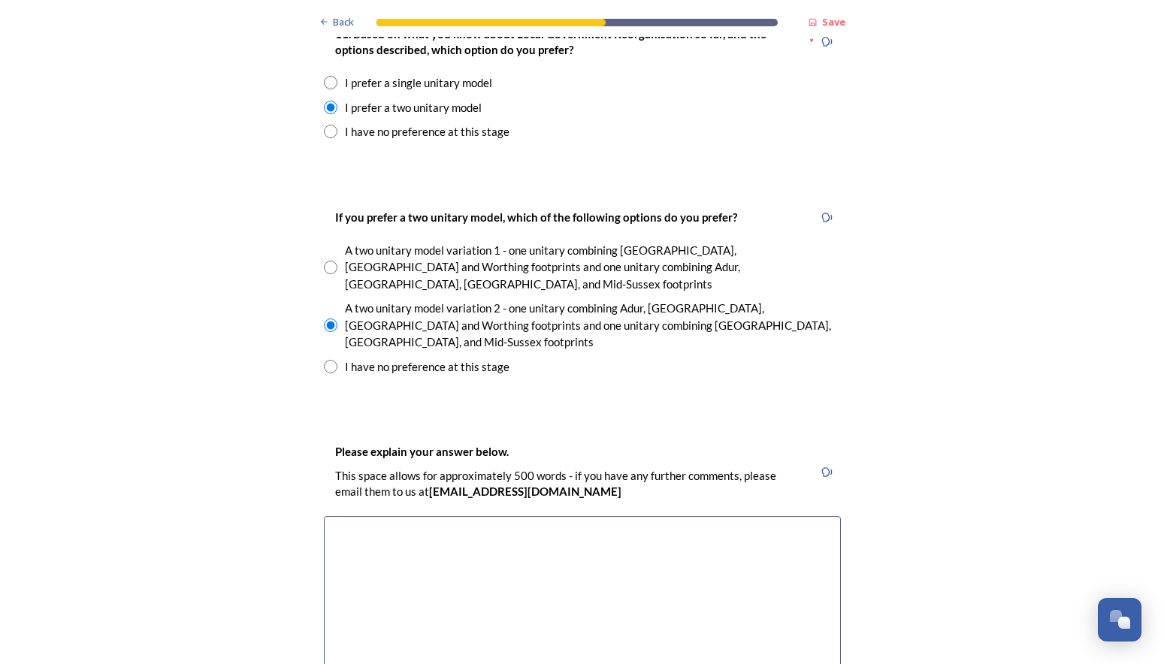
scroll to position [2104, 0]
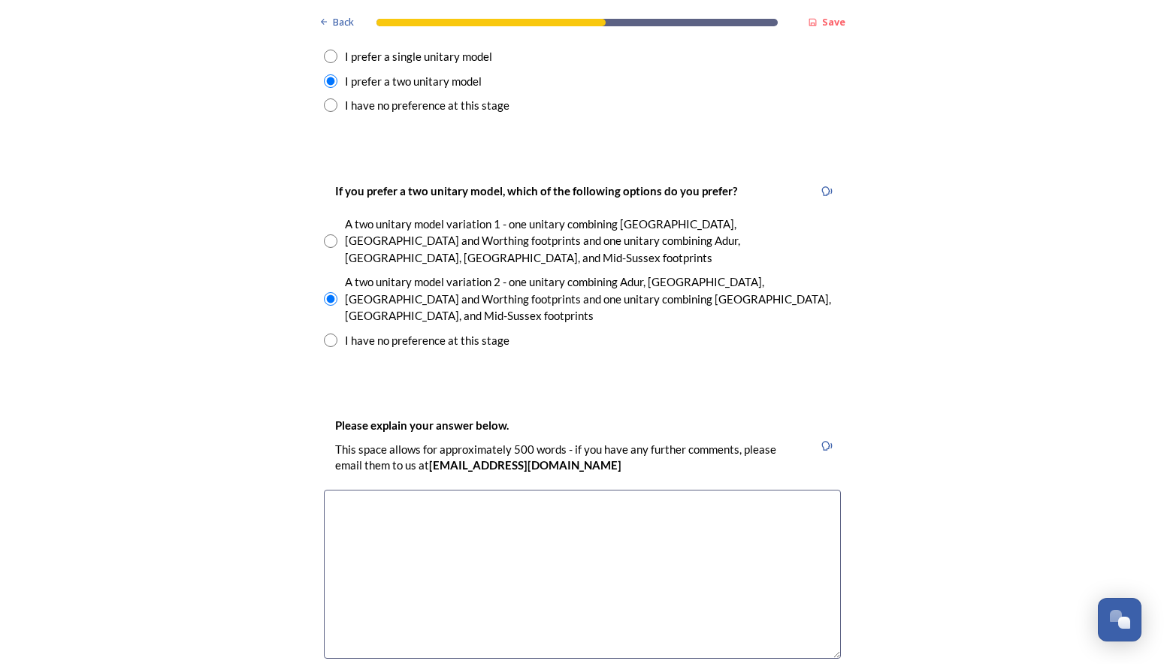
click at [376, 490] on textarea at bounding box center [582, 574] width 517 height 169
type textarea "O"
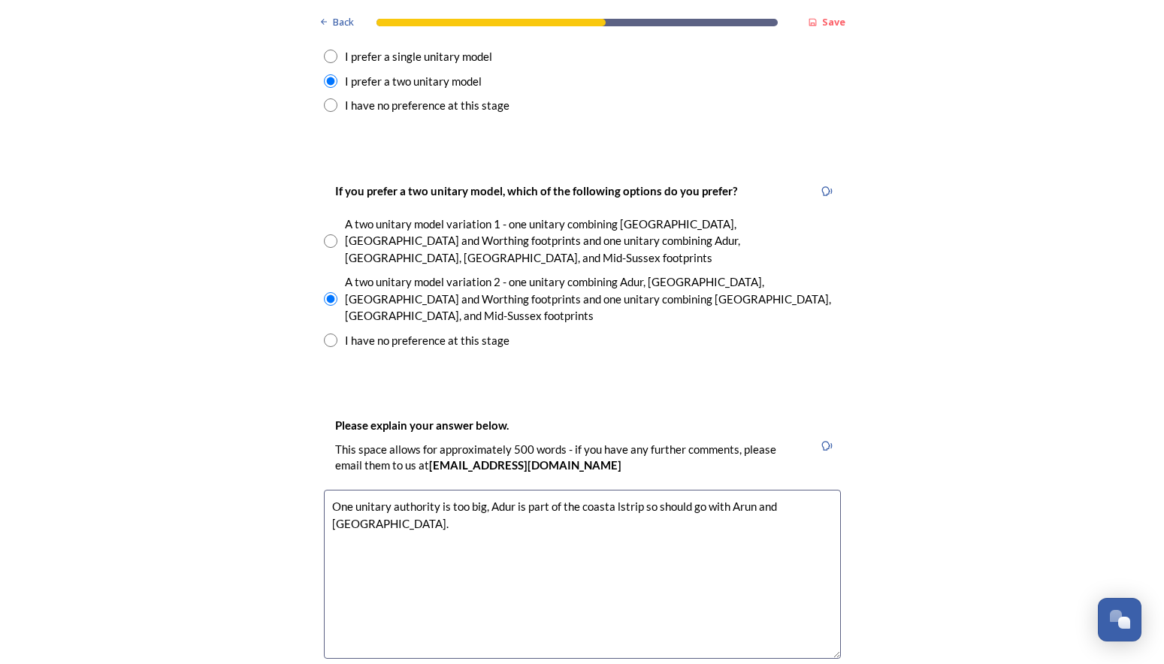
click at [609, 490] on textarea "One unitary authority is too big, Adur is part of the coasta lstrip so should g…" at bounding box center [582, 574] width 517 height 169
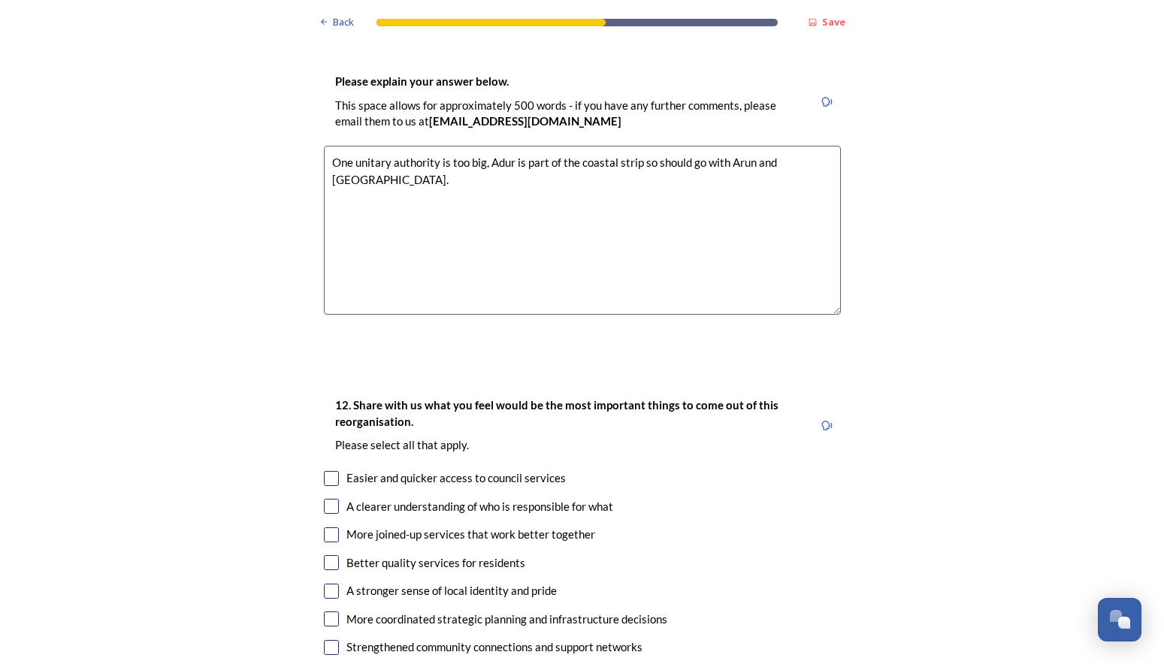
scroll to position [2479, 0]
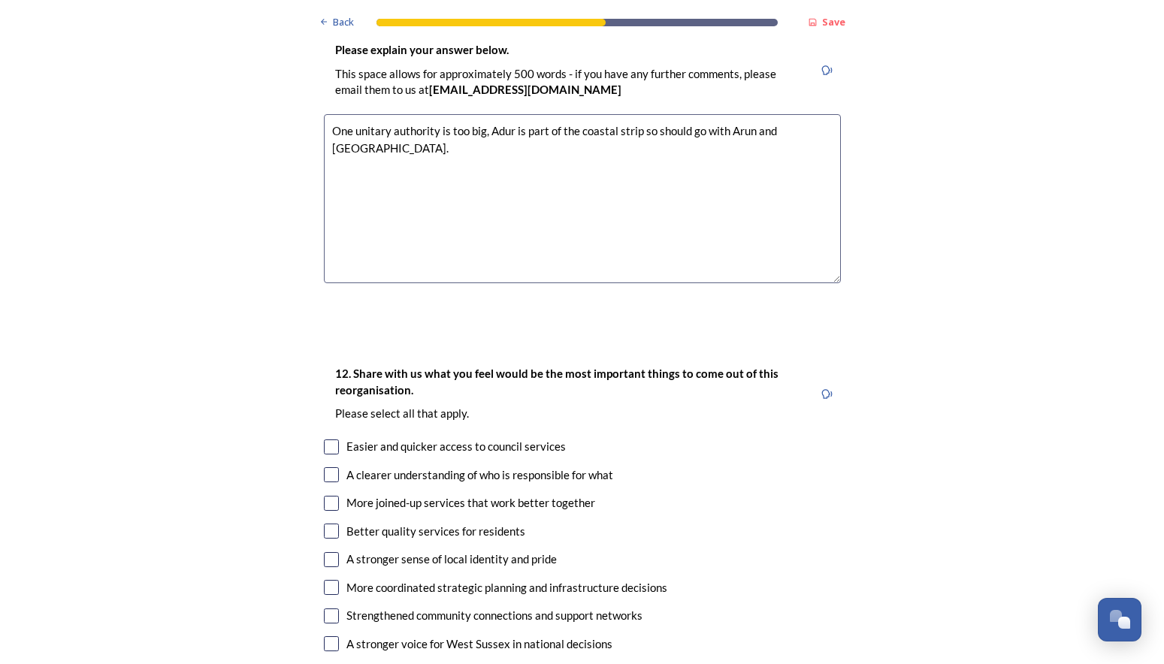
type textarea "One unitary authority is too big, Adur is part of the coastal strip so should g…"
click at [325, 496] on input "checkbox" at bounding box center [331, 503] width 15 height 15
checkbox input "true"
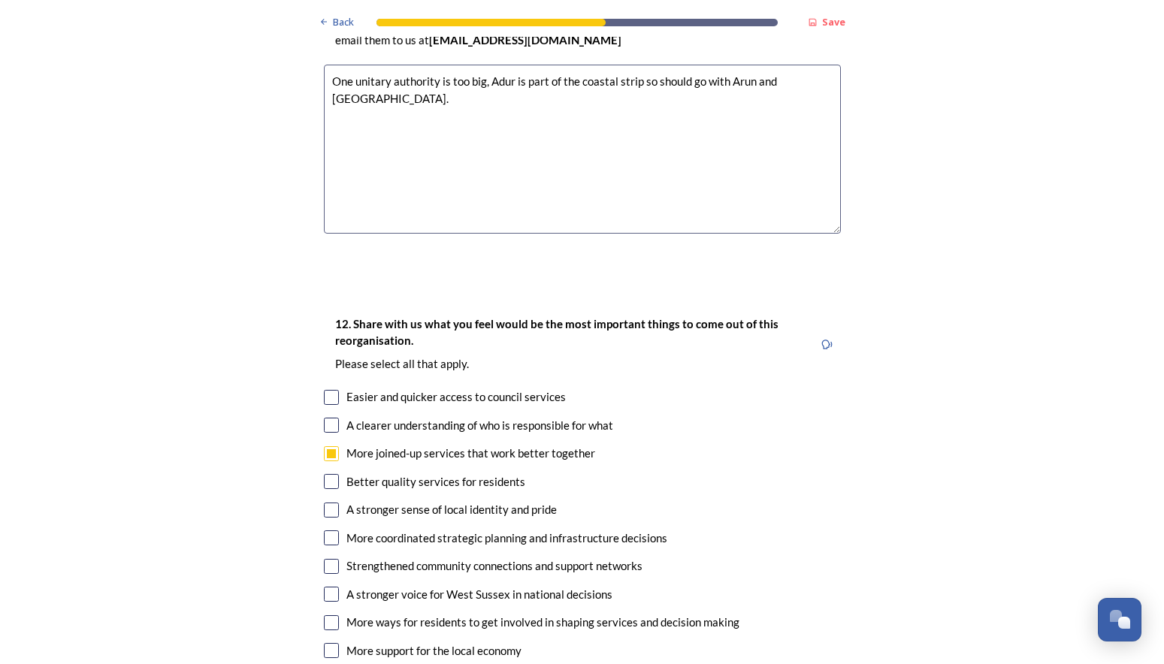
scroll to position [2554, 0]
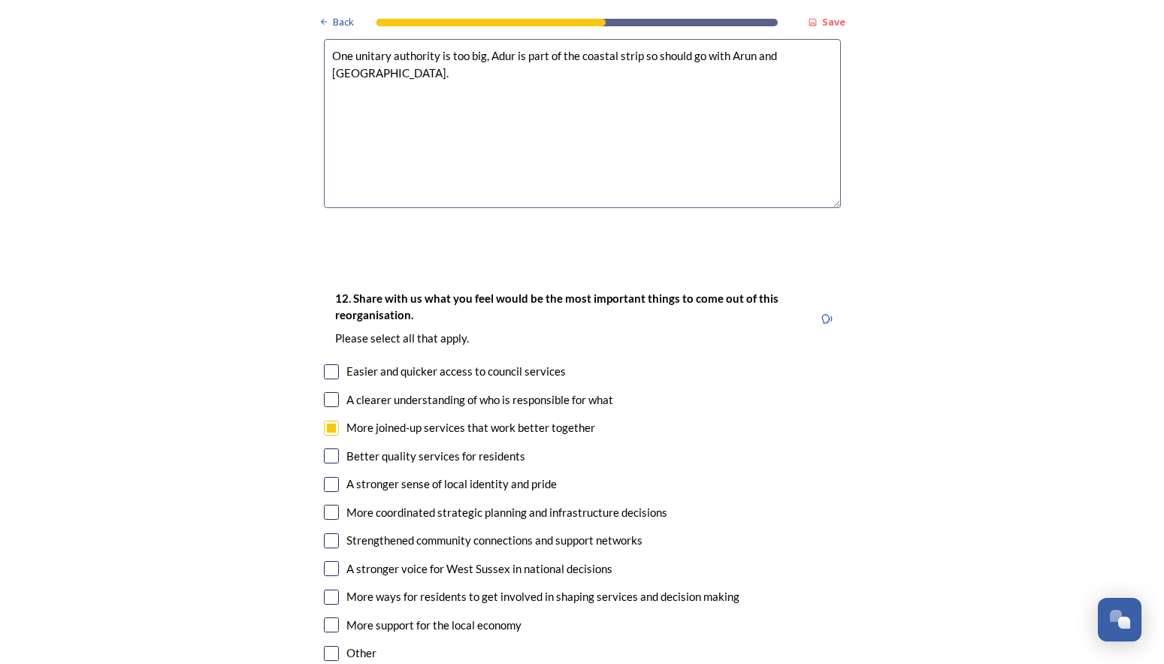
click at [326, 505] on input "checkbox" at bounding box center [331, 512] width 15 height 15
checkbox input "true"
click at [325, 561] on input "checkbox" at bounding box center [331, 568] width 15 height 15
checkbox input "true"
click at [325, 590] on input "checkbox" at bounding box center [331, 597] width 15 height 15
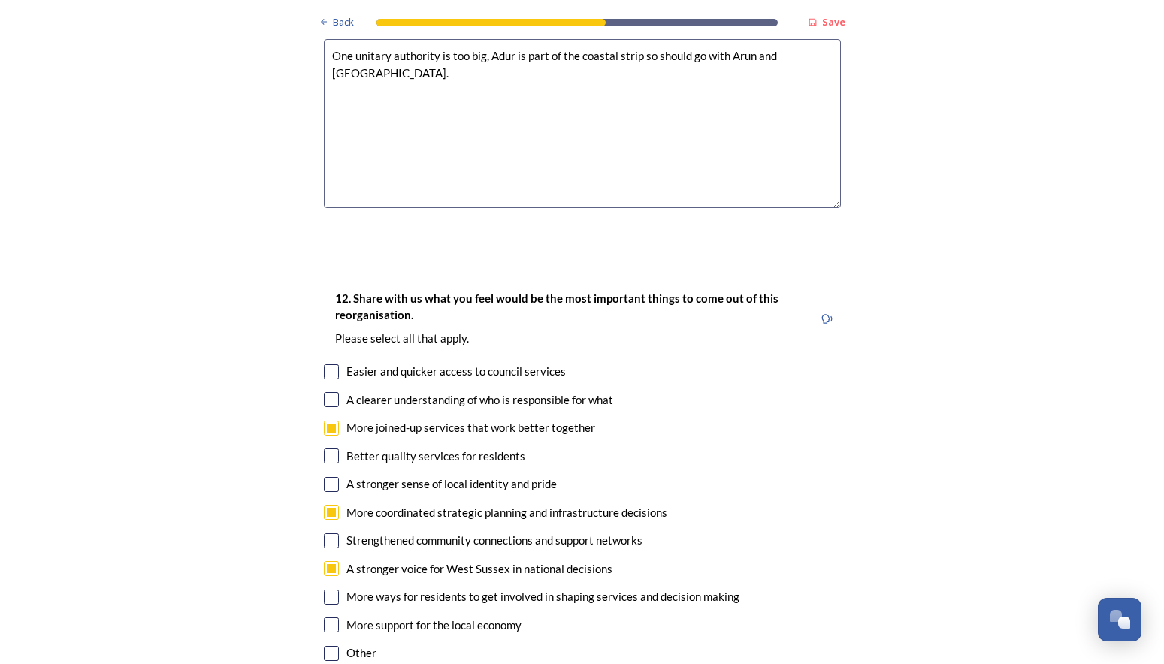
checkbox input "true"
click at [324, 618] on input "checkbox" at bounding box center [331, 625] width 15 height 15
checkbox input "true"
click at [325, 449] on input "checkbox" at bounding box center [331, 456] width 15 height 15
checkbox input "true"
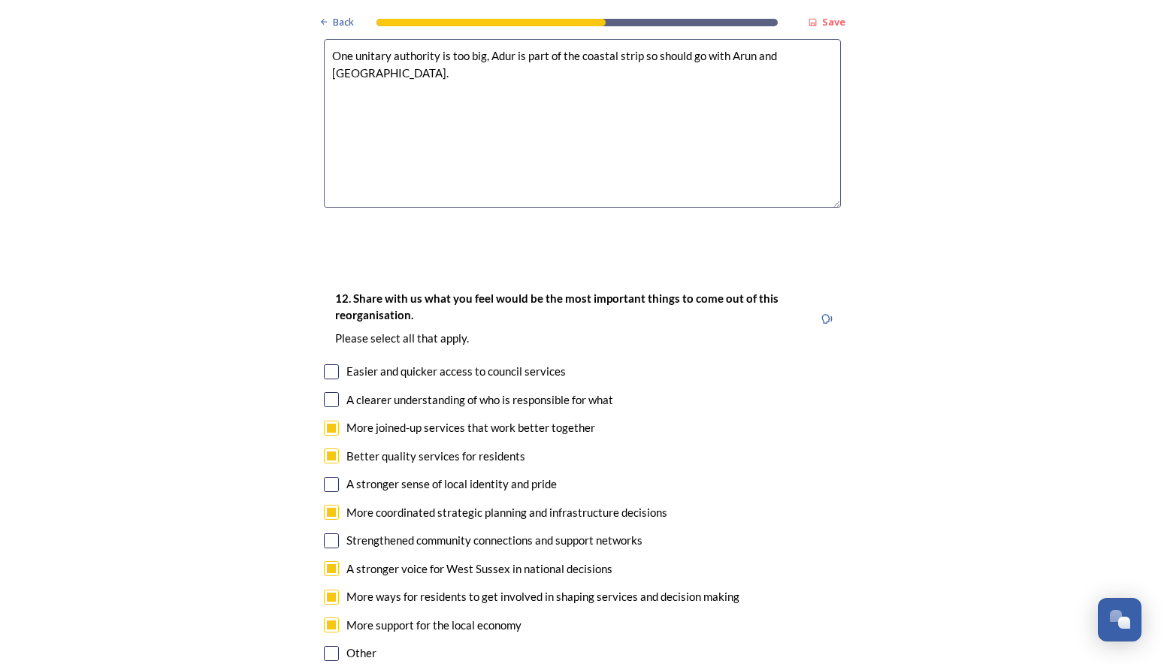
click at [325, 477] on input "checkbox" at bounding box center [331, 484] width 15 height 15
checkbox input "true"
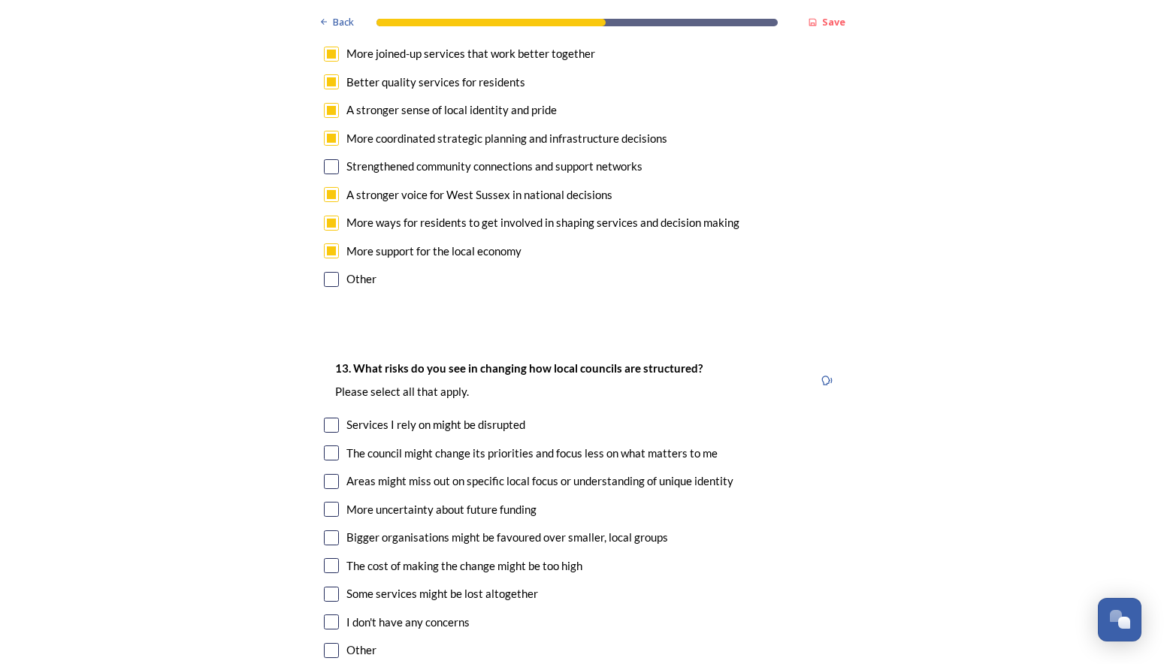
scroll to position [2930, 0]
click at [326, 416] on input "checkbox" at bounding box center [331, 423] width 15 height 15
checkbox input "true"
click at [328, 473] on input "checkbox" at bounding box center [331, 480] width 15 height 15
checkbox input "true"
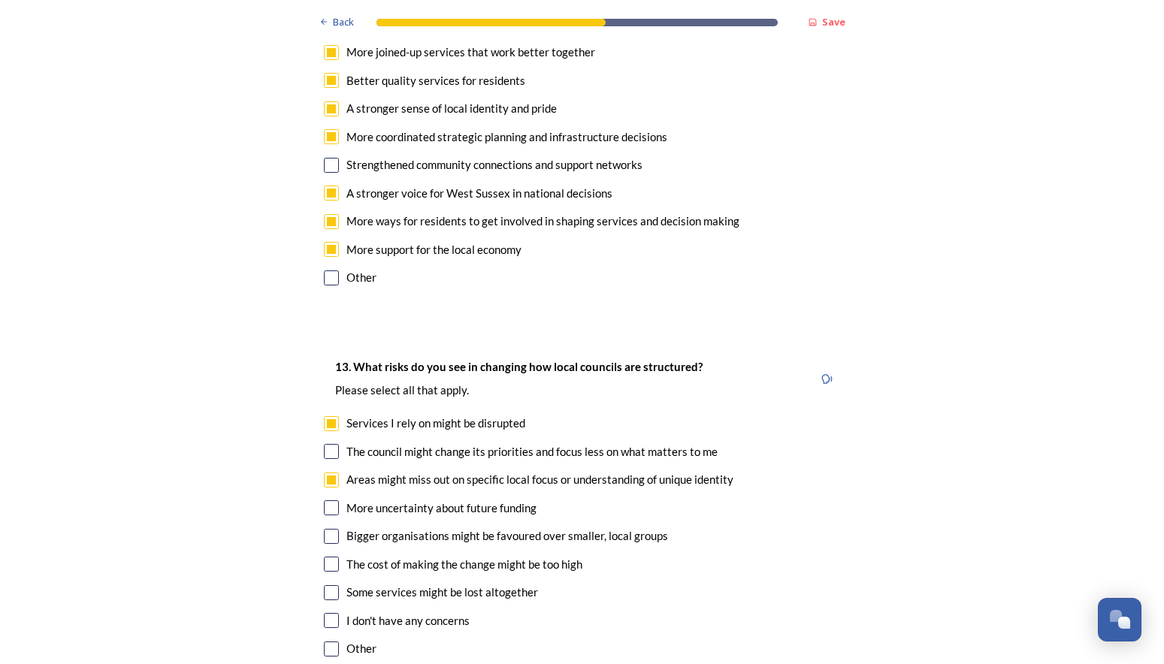
click at [328, 529] on input "checkbox" at bounding box center [331, 536] width 15 height 15
checkbox input "true"
click at [324, 585] on input "checkbox" at bounding box center [331, 592] width 15 height 15
checkbox input "true"
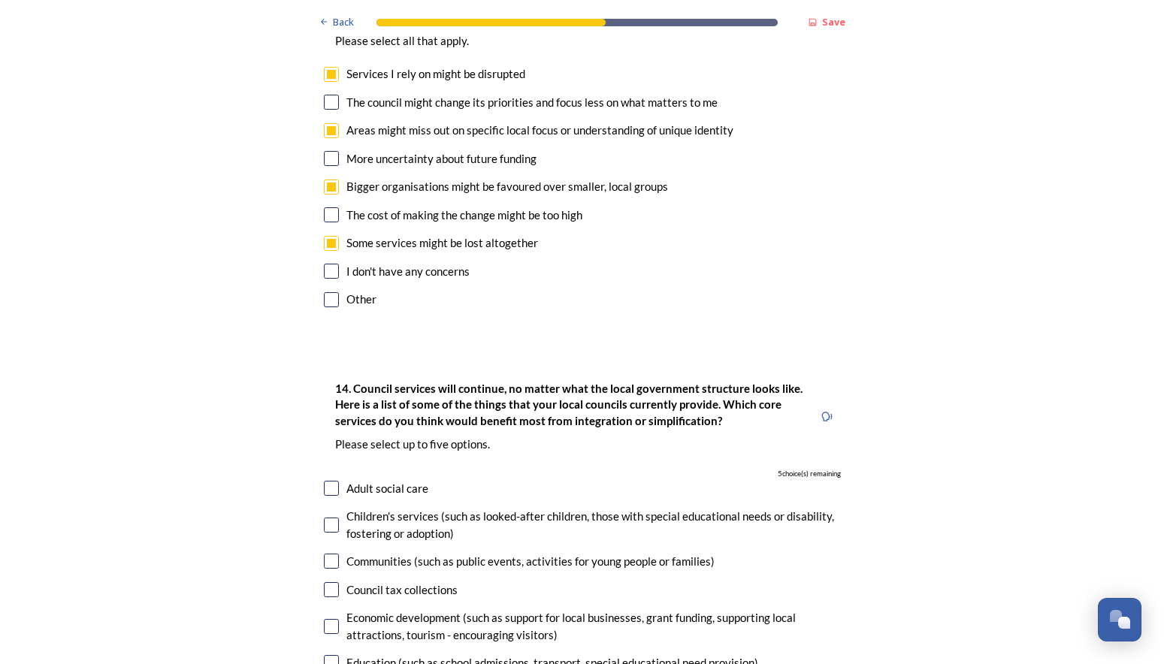
scroll to position [3306, 0]
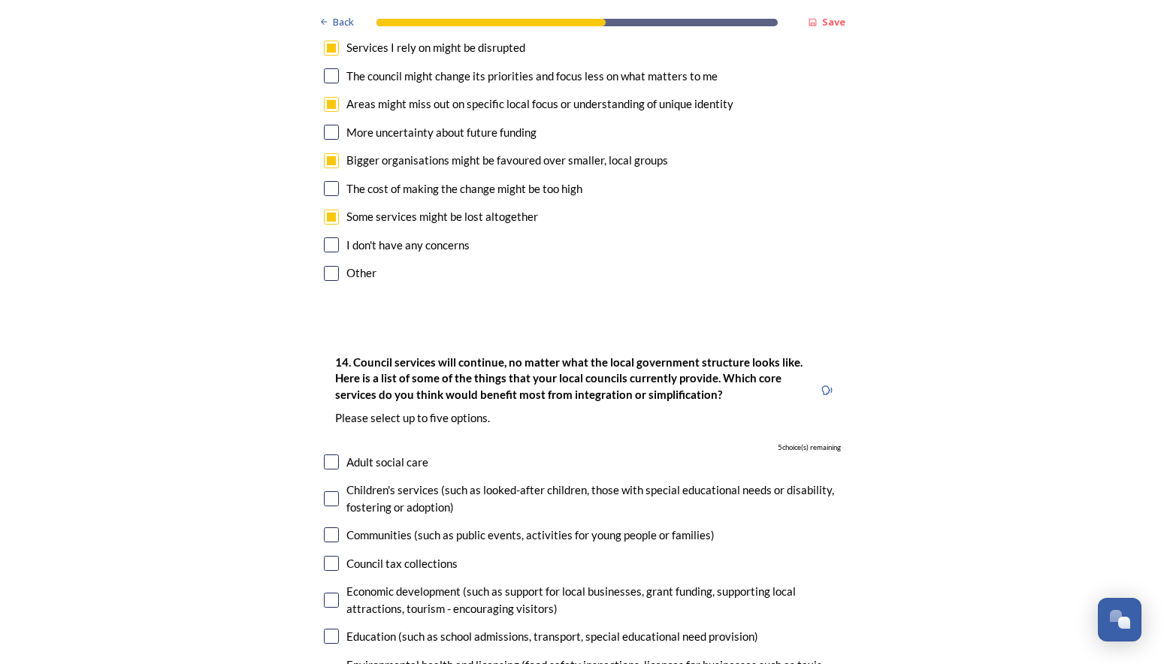
click at [324, 629] on input "checkbox" at bounding box center [331, 636] width 15 height 15
checkbox input "true"
click at [328, 455] on input "checkbox" at bounding box center [331, 462] width 15 height 15
checkbox input "true"
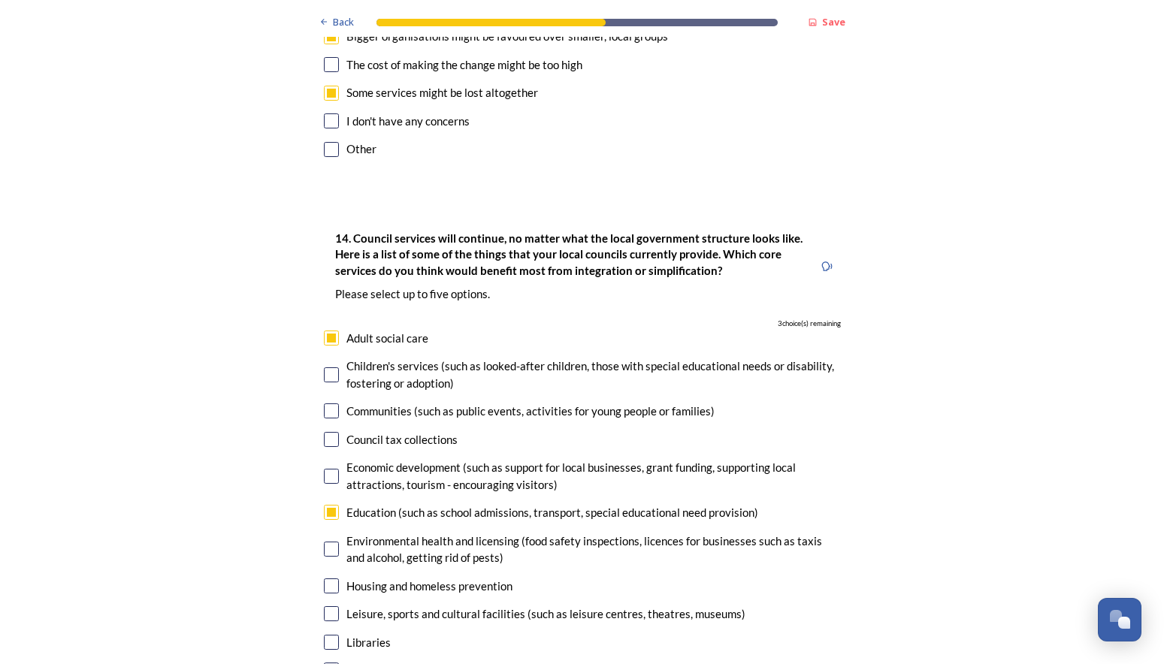
scroll to position [3456, 0]
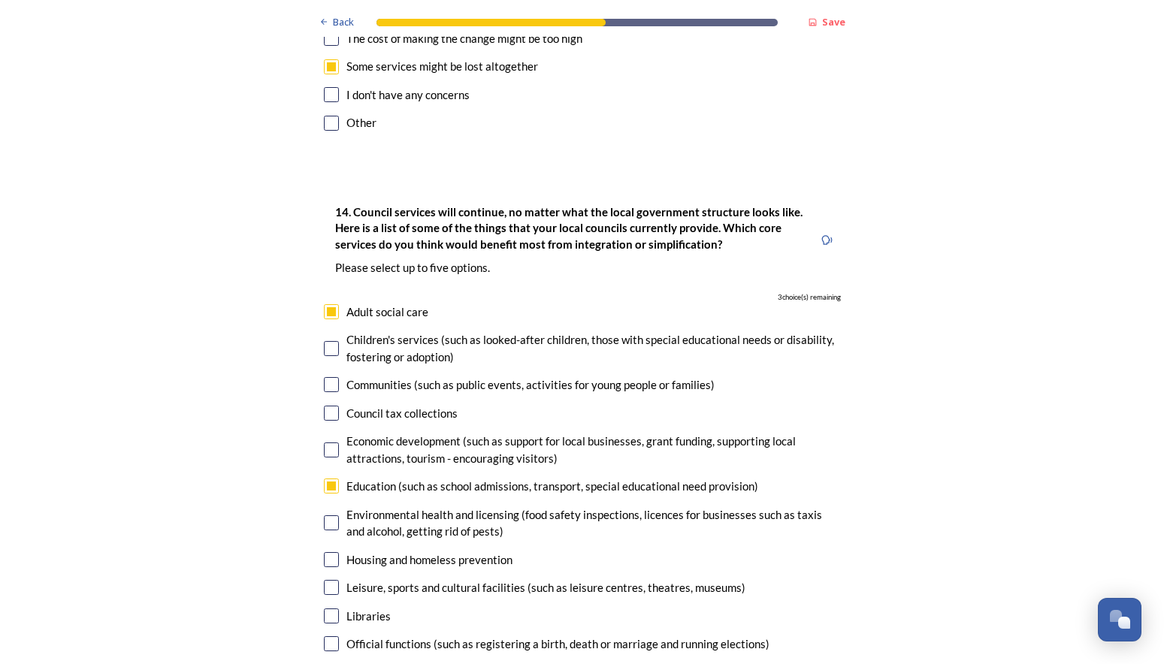
click at [325, 552] on input "checkbox" at bounding box center [331, 559] width 15 height 15
checkbox input "true"
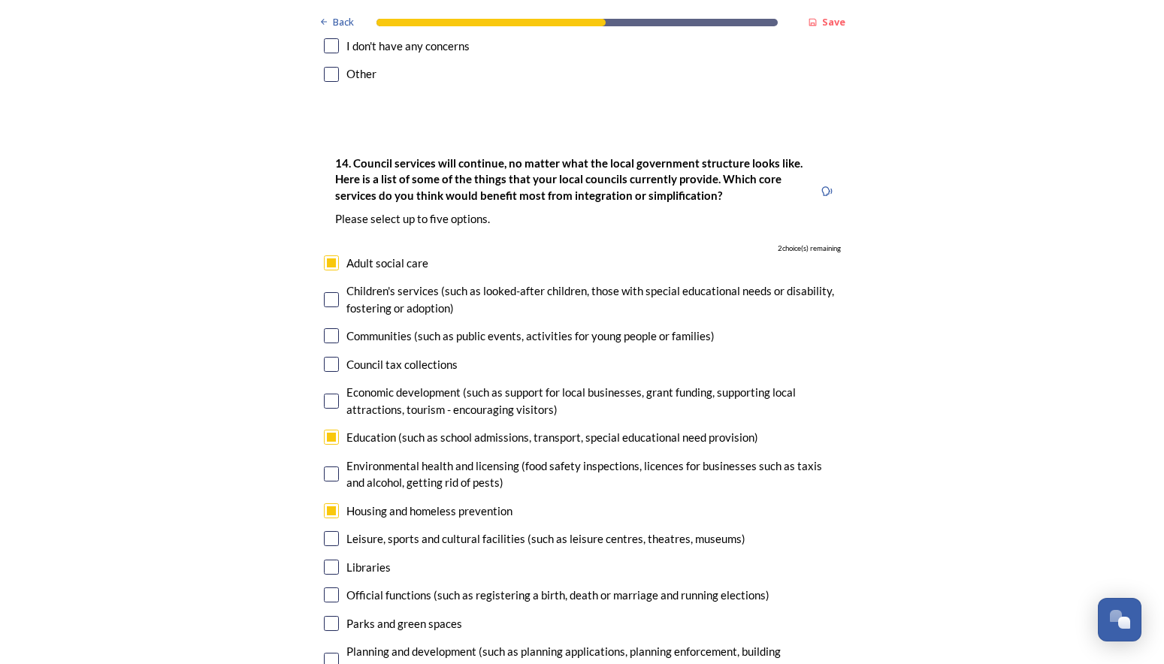
scroll to position [3531, 0]
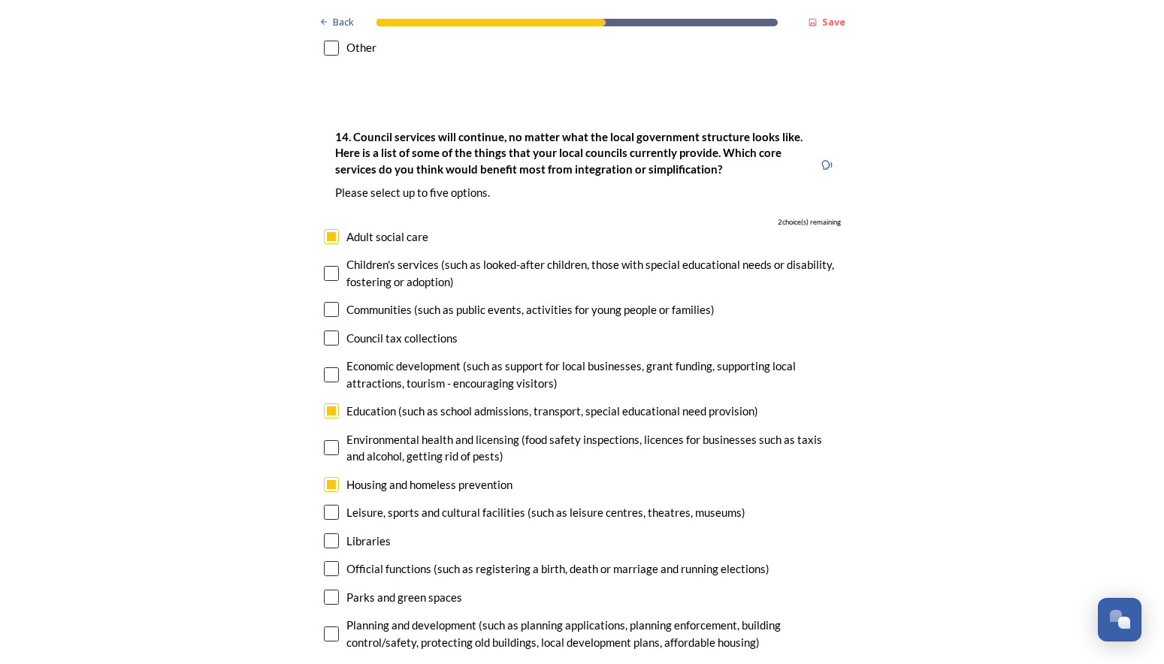
click at [324, 627] on input "checkbox" at bounding box center [331, 634] width 15 height 15
checkbox input "true"
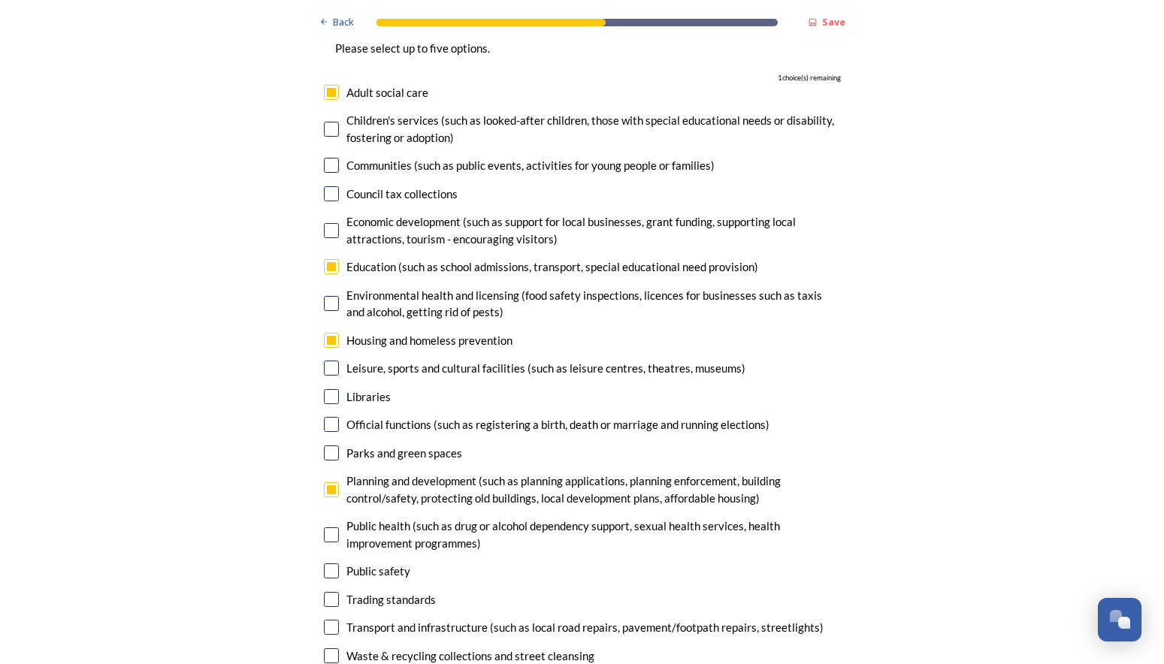
scroll to position [3681, 0]
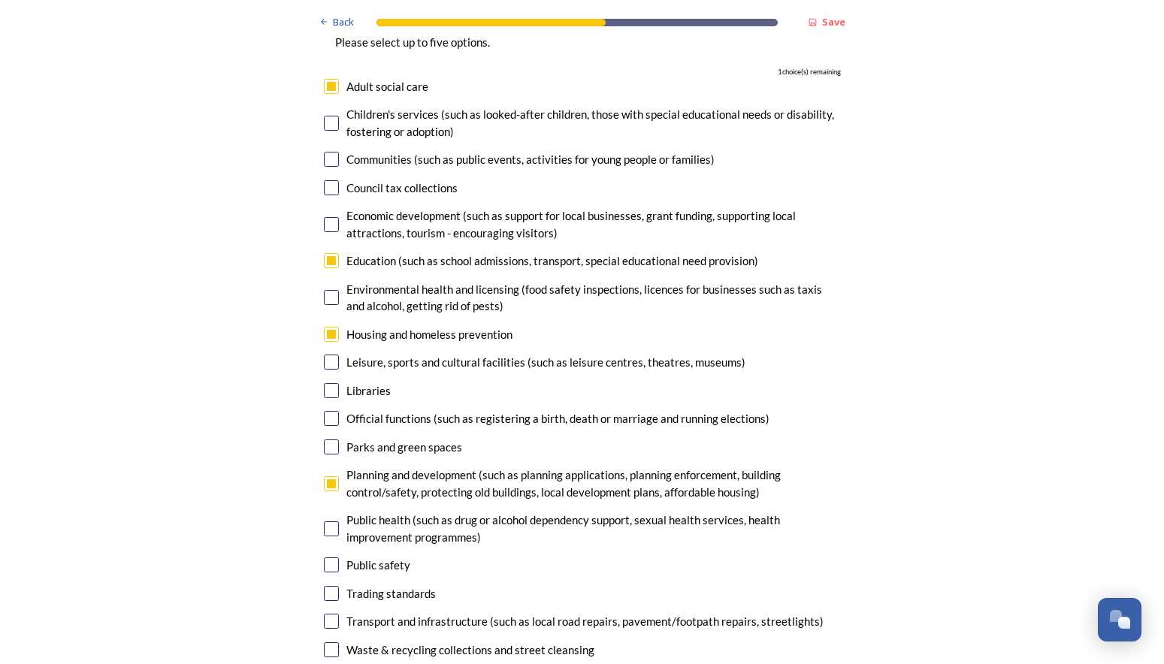
click at [327, 614] on input "checkbox" at bounding box center [331, 621] width 15 height 15
click at [325, 614] on input "checkbox" at bounding box center [331, 621] width 15 height 15
checkbox input "false"
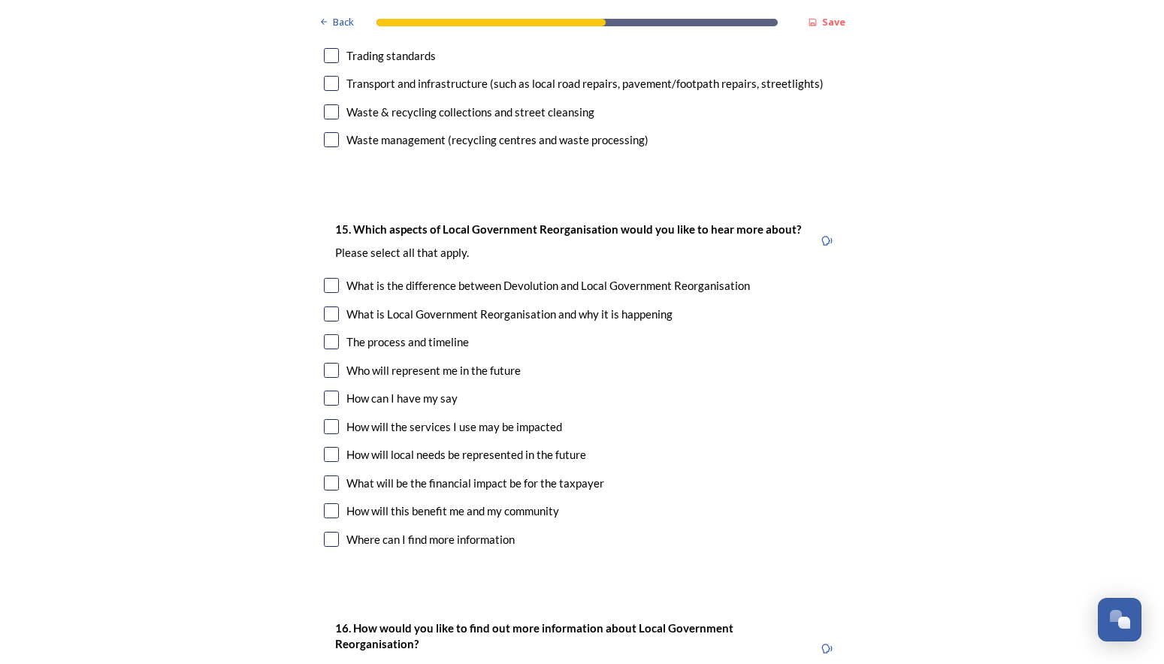
scroll to position [4282, 0]
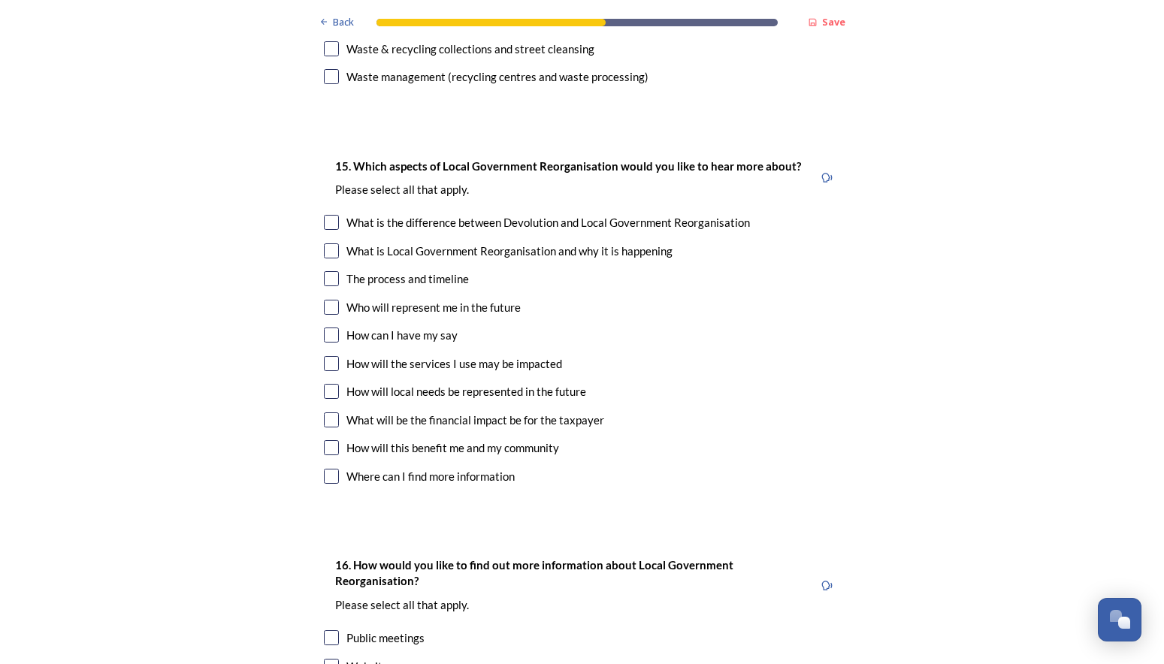
click at [325, 384] on input "checkbox" at bounding box center [331, 391] width 15 height 15
checkbox input "true"
click at [326, 440] on input "checkbox" at bounding box center [331, 447] width 15 height 15
checkbox input "true"
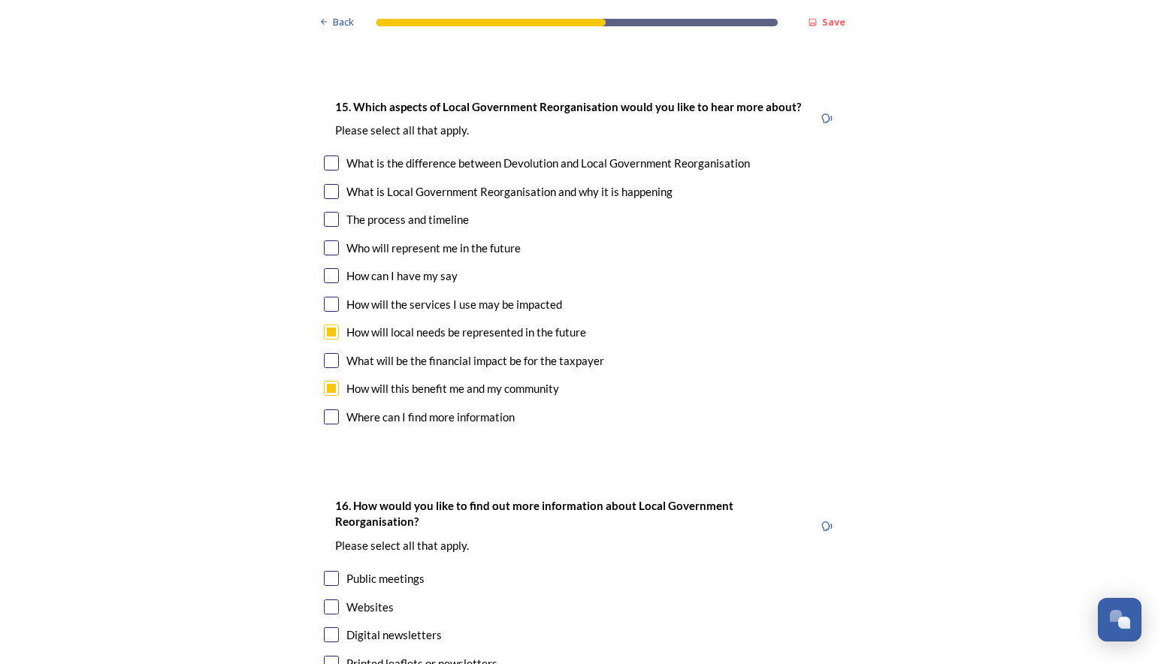
scroll to position [4432, 0]
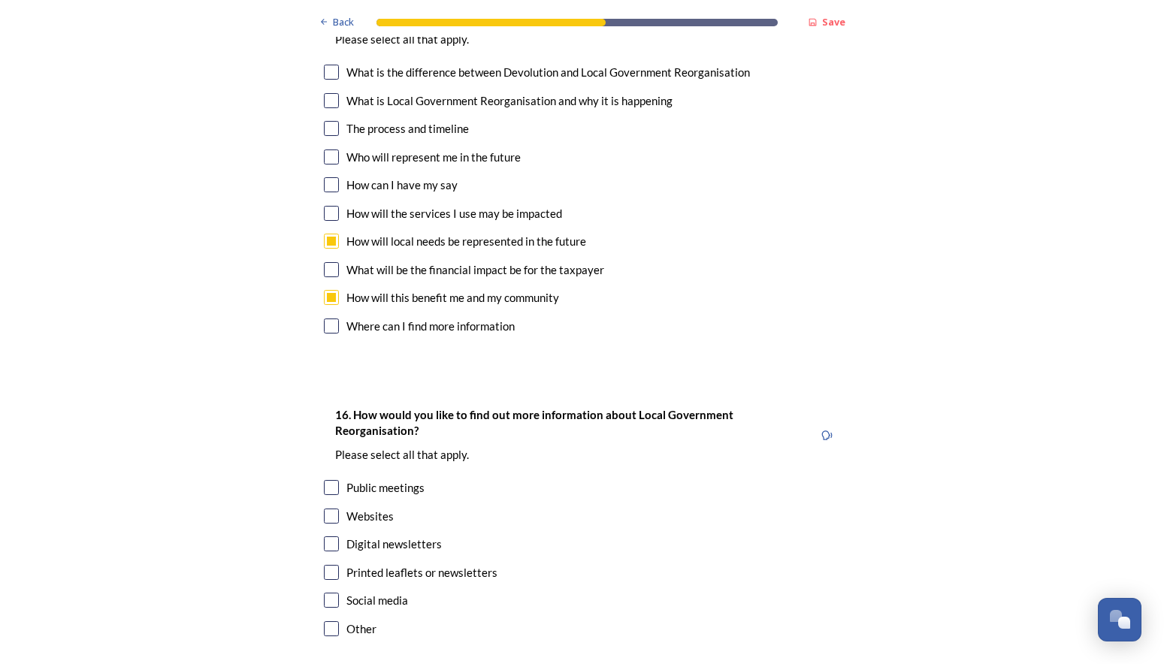
click at [325, 509] on input "checkbox" at bounding box center [331, 516] width 15 height 15
checkbox input "true"
click at [329, 565] on input "checkbox" at bounding box center [331, 572] width 15 height 15
checkbox input "true"
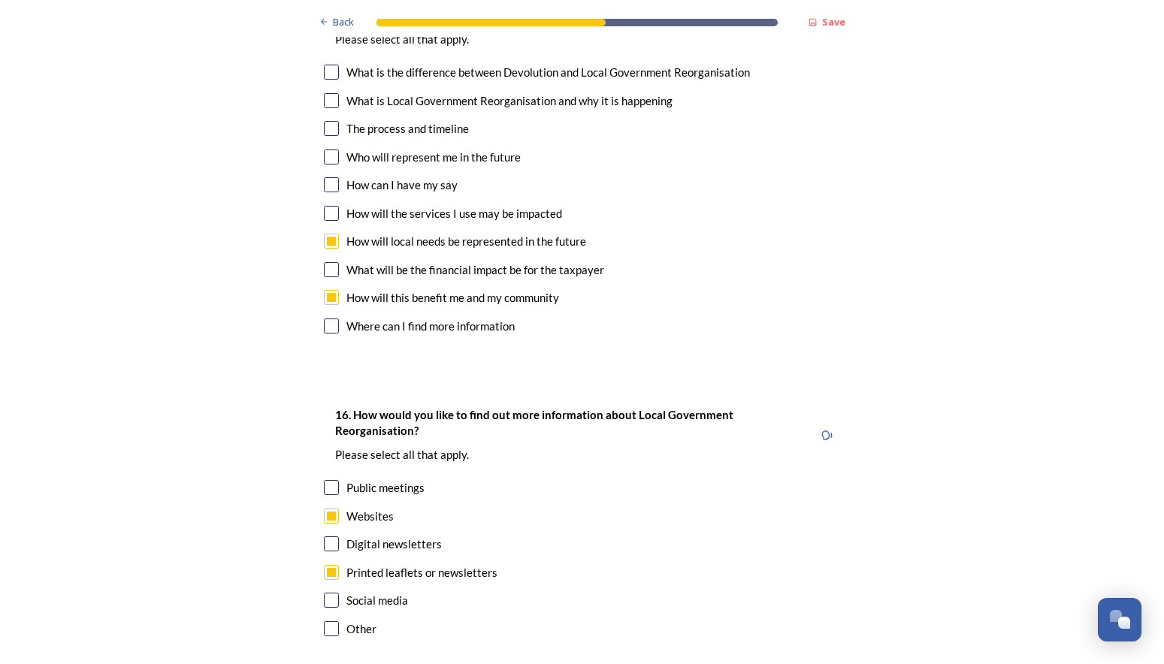
scroll to position [0, 0]
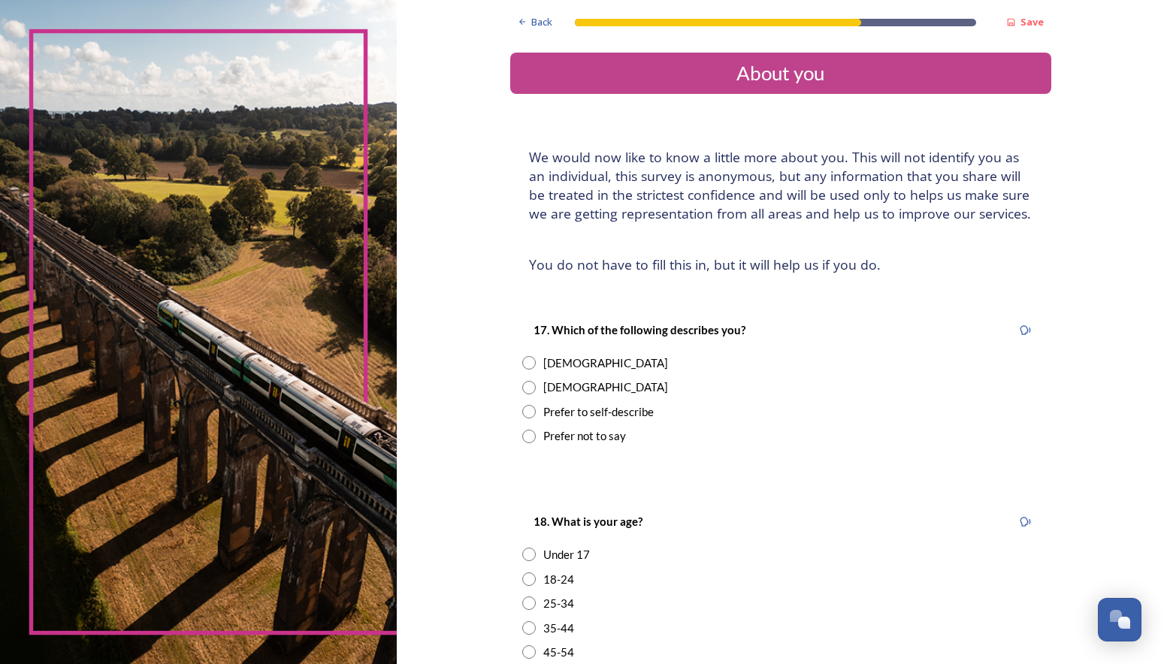
click at [522, 361] on input "radio" at bounding box center [529, 363] width 14 height 14
radio input "true"
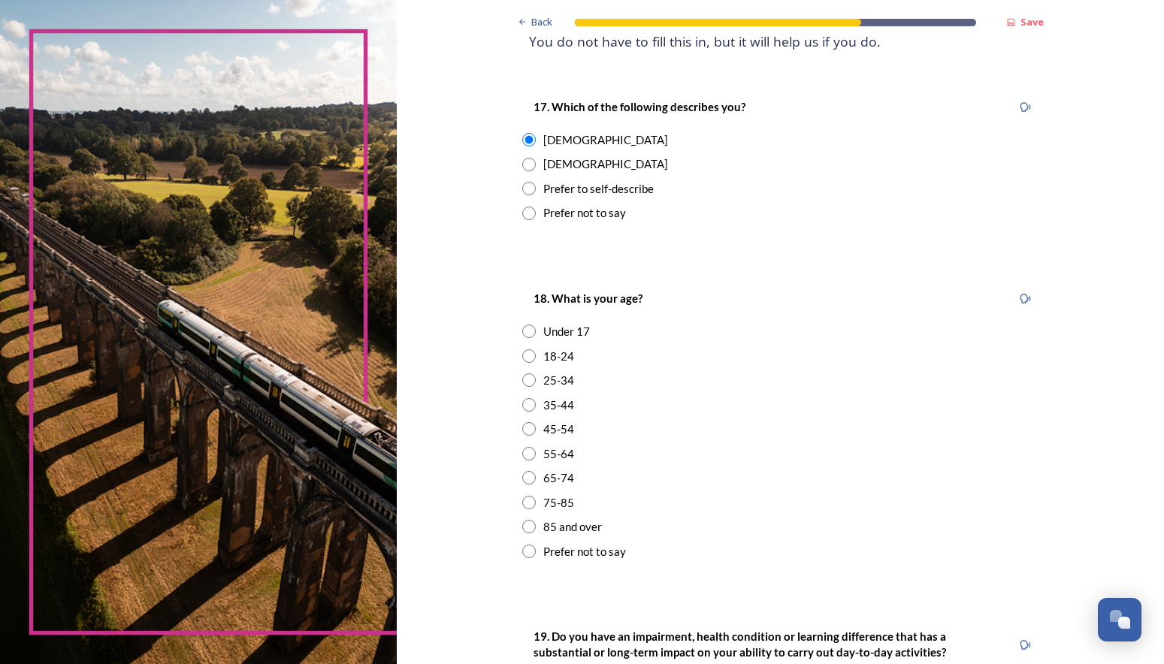
scroll to position [225, 0]
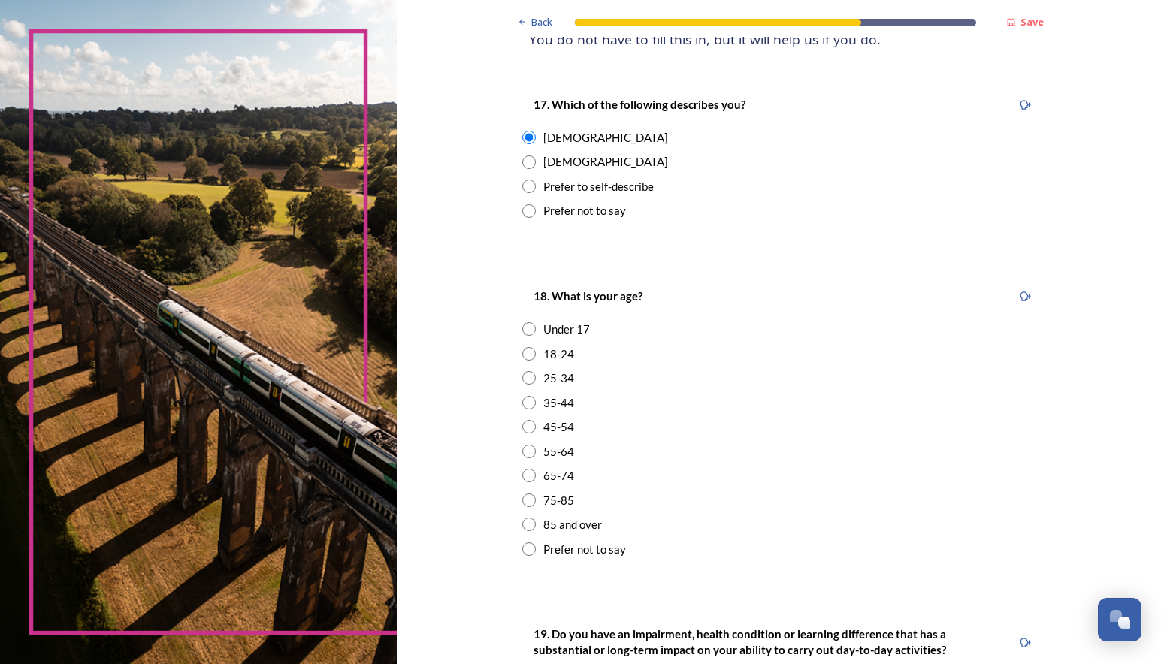
click at [522, 474] on input "radio" at bounding box center [529, 476] width 14 height 14
radio input "true"
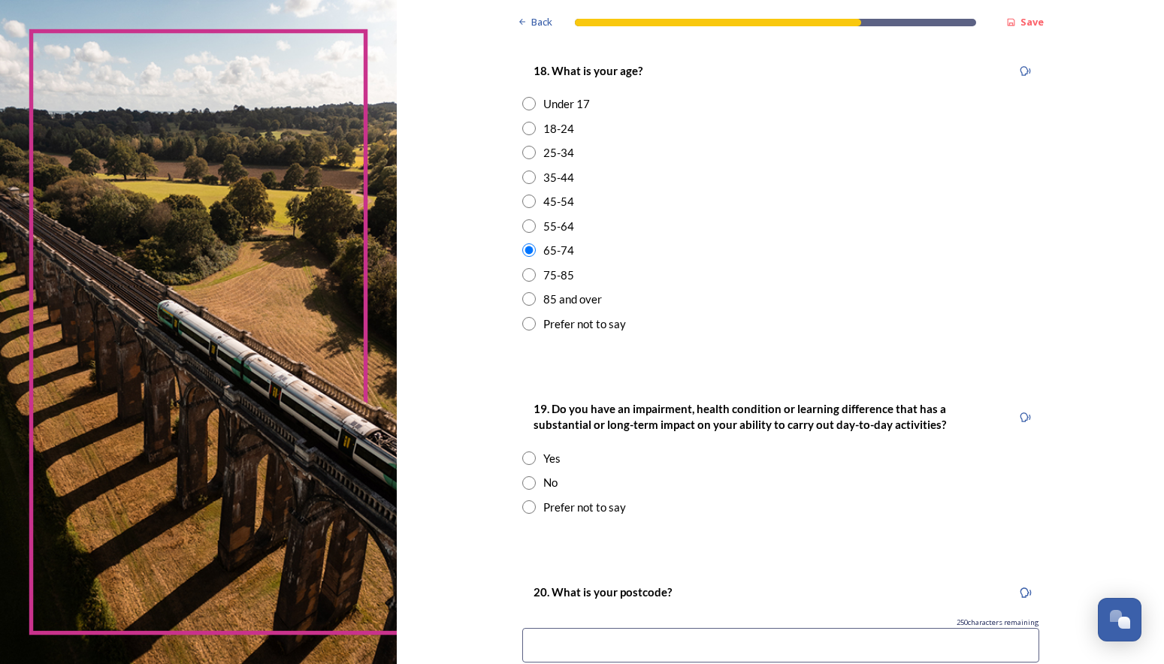
click at [524, 484] on input "radio" at bounding box center [529, 483] width 14 height 14
radio input "true"
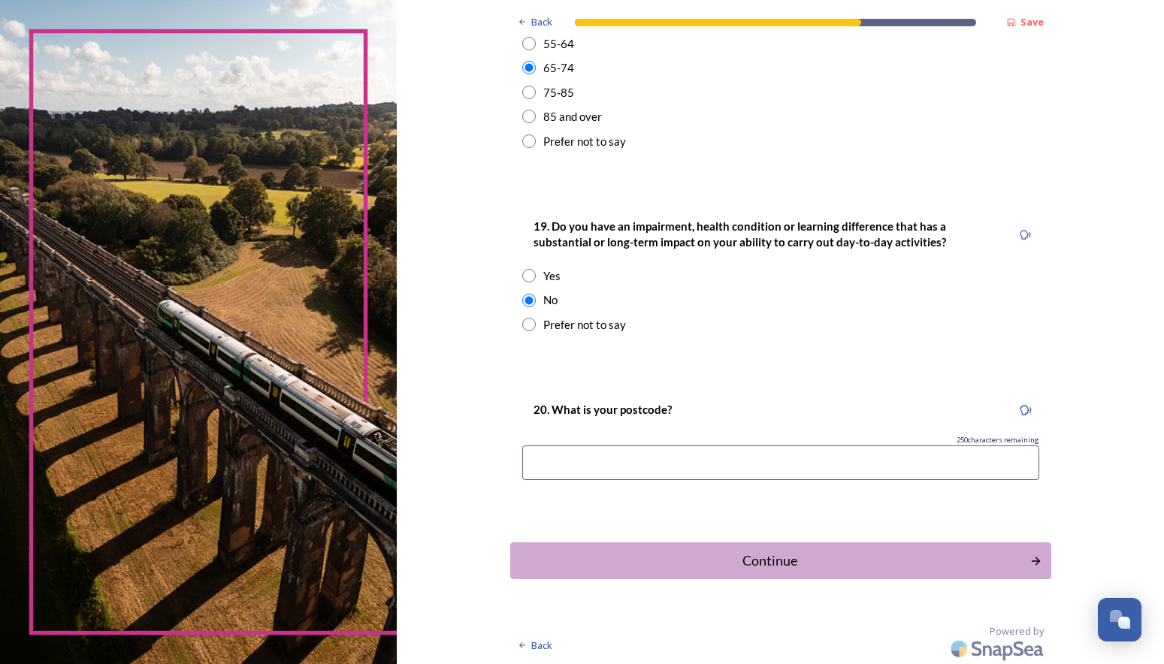
scroll to position [636, 0]
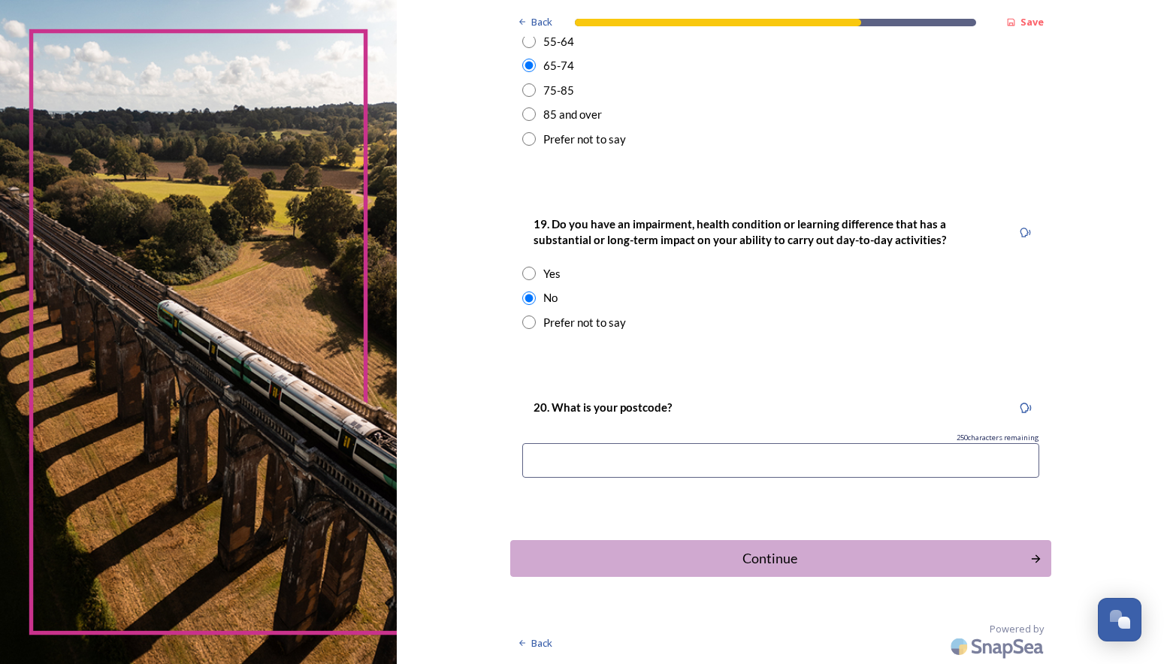
click at [581, 455] on input at bounding box center [780, 460] width 517 height 35
type input "BN16"
click at [747, 551] on div "Continue" at bounding box center [769, 558] width 509 height 20
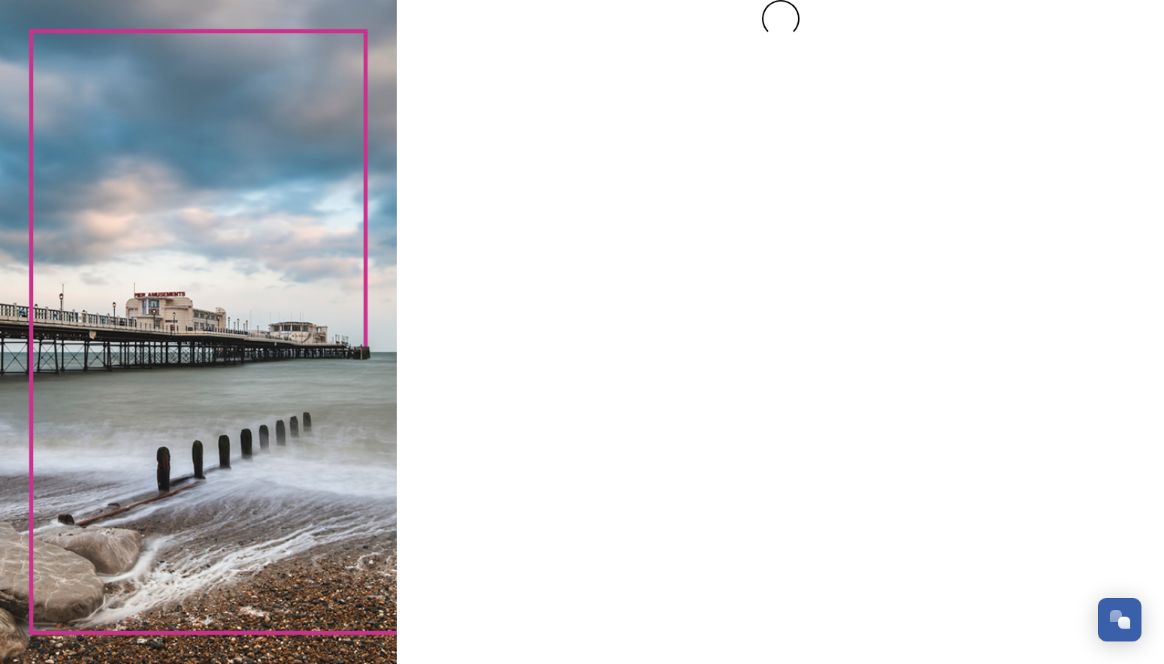
scroll to position [0, 0]
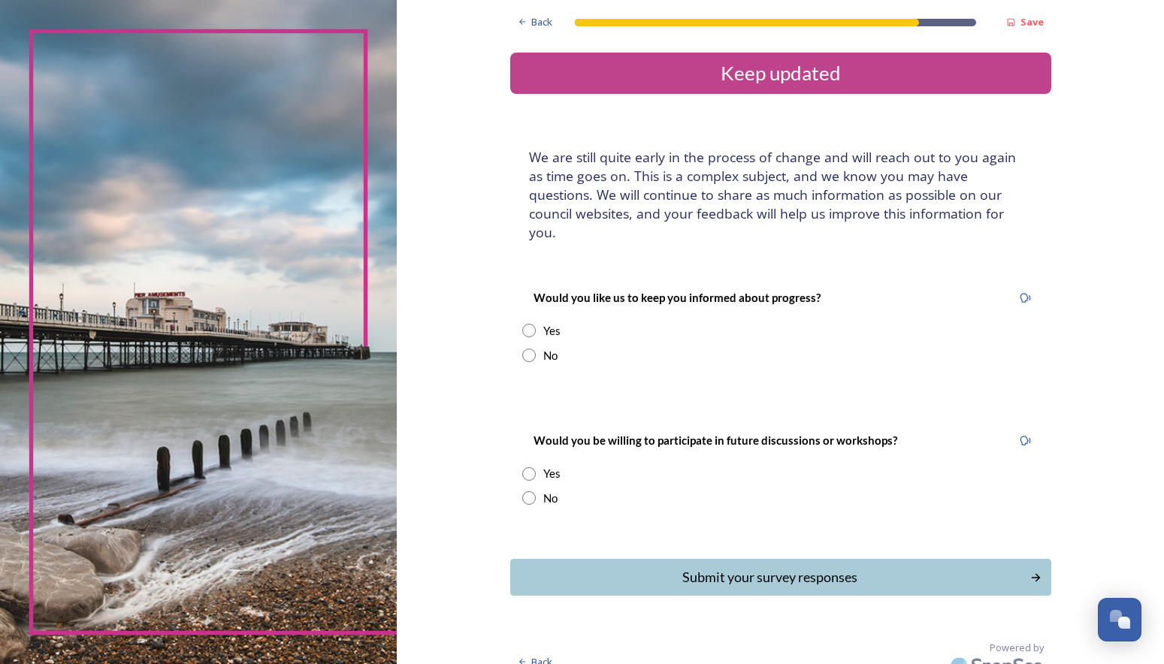
click at [528, 491] on input "radio" at bounding box center [529, 498] width 14 height 14
radio input "true"
click at [527, 324] on input "radio" at bounding box center [529, 331] width 14 height 14
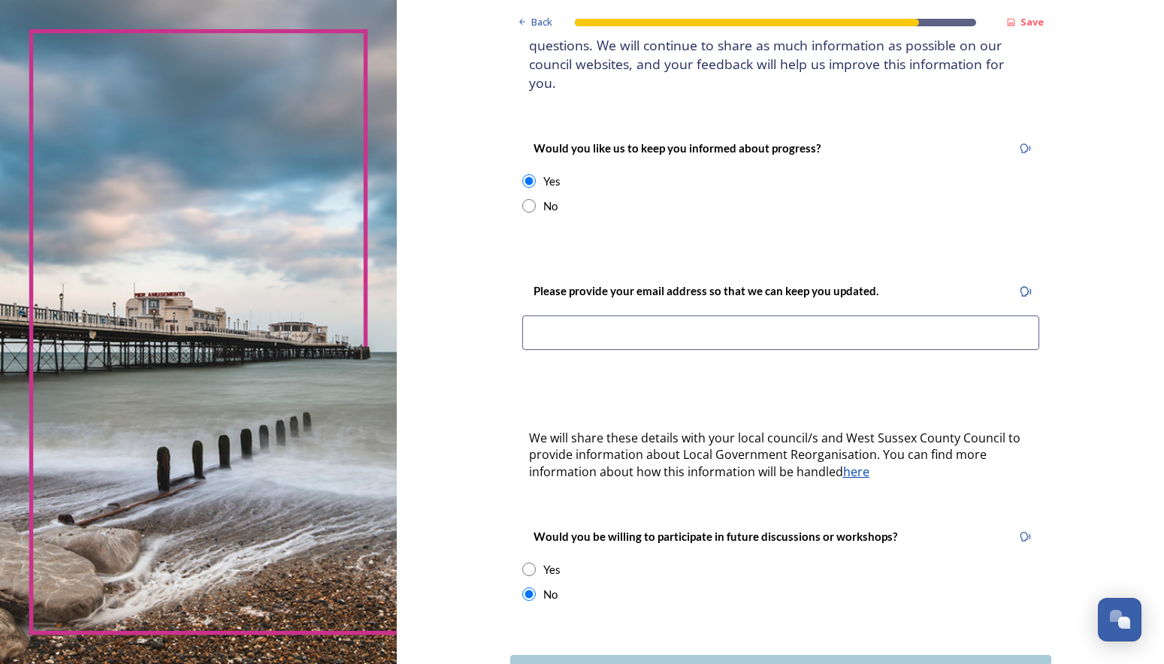
scroll to position [150, 0]
click at [524, 174] on input "radio" at bounding box center [529, 181] width 14 height 14
radio input "false"
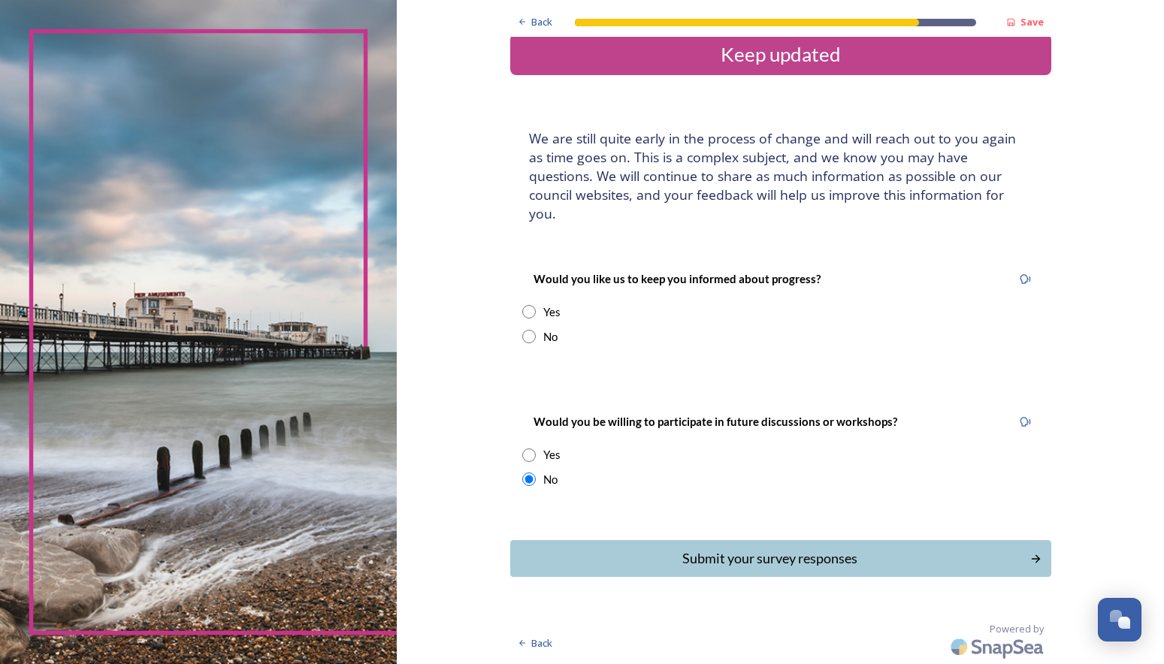
scroll to position [0, 0]
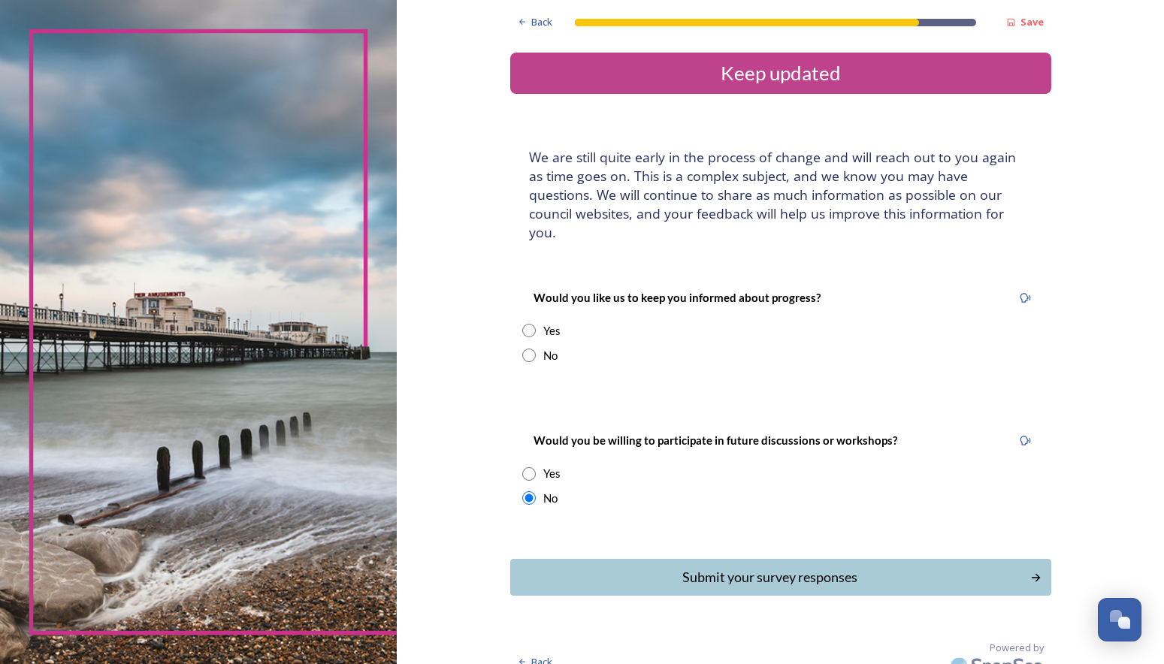
click at [528, 349] on input "radio" at bounding box center [529, 356] width 14 height 14
radio input "true"
click at [779, 567] on div "Submit your survey responses" at bounding box center [769, 577] width 509 height 20
